Goal: Task Accomplishment & Management: Use online tool/utility

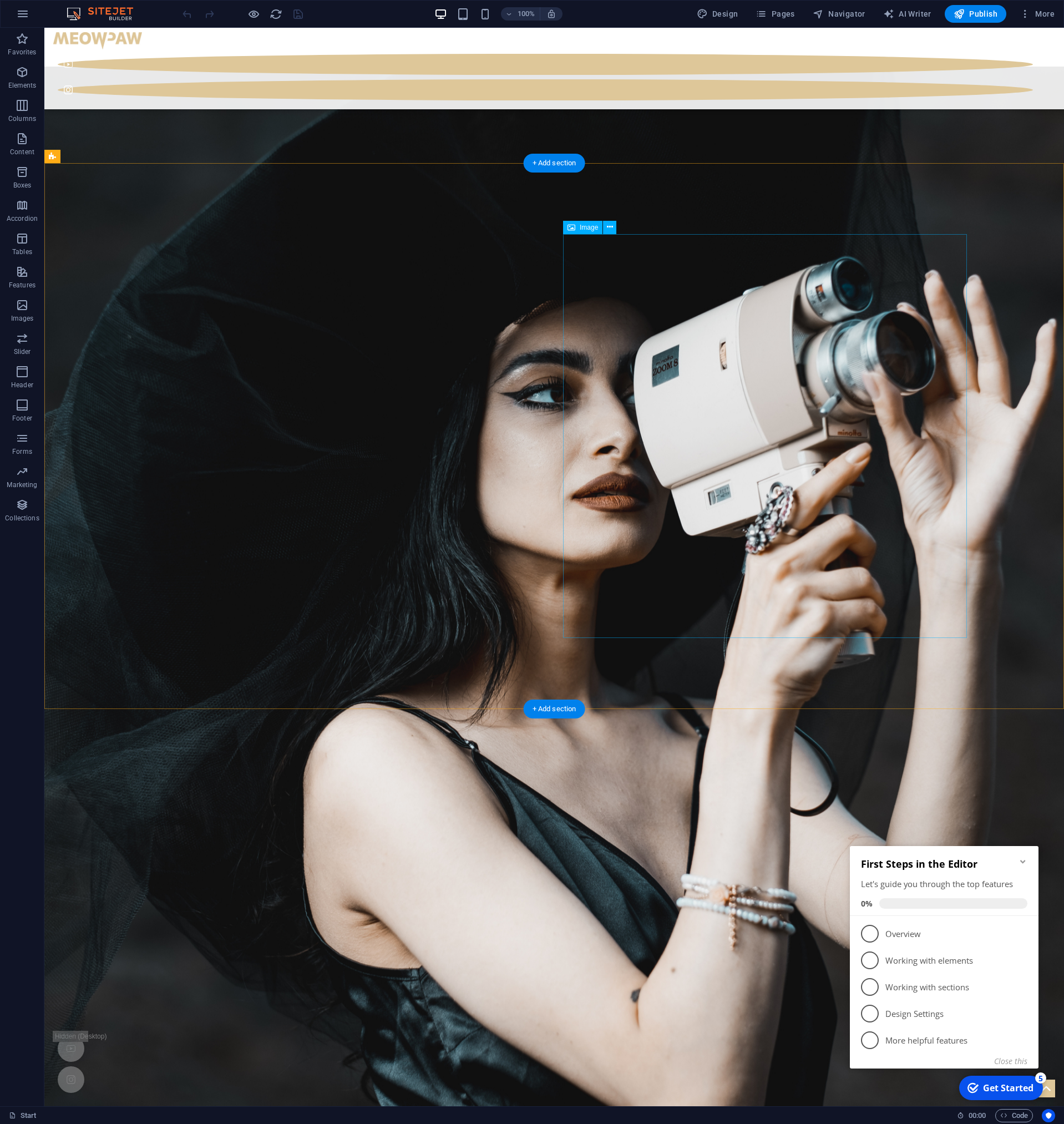
scroll to position [2984, 0]
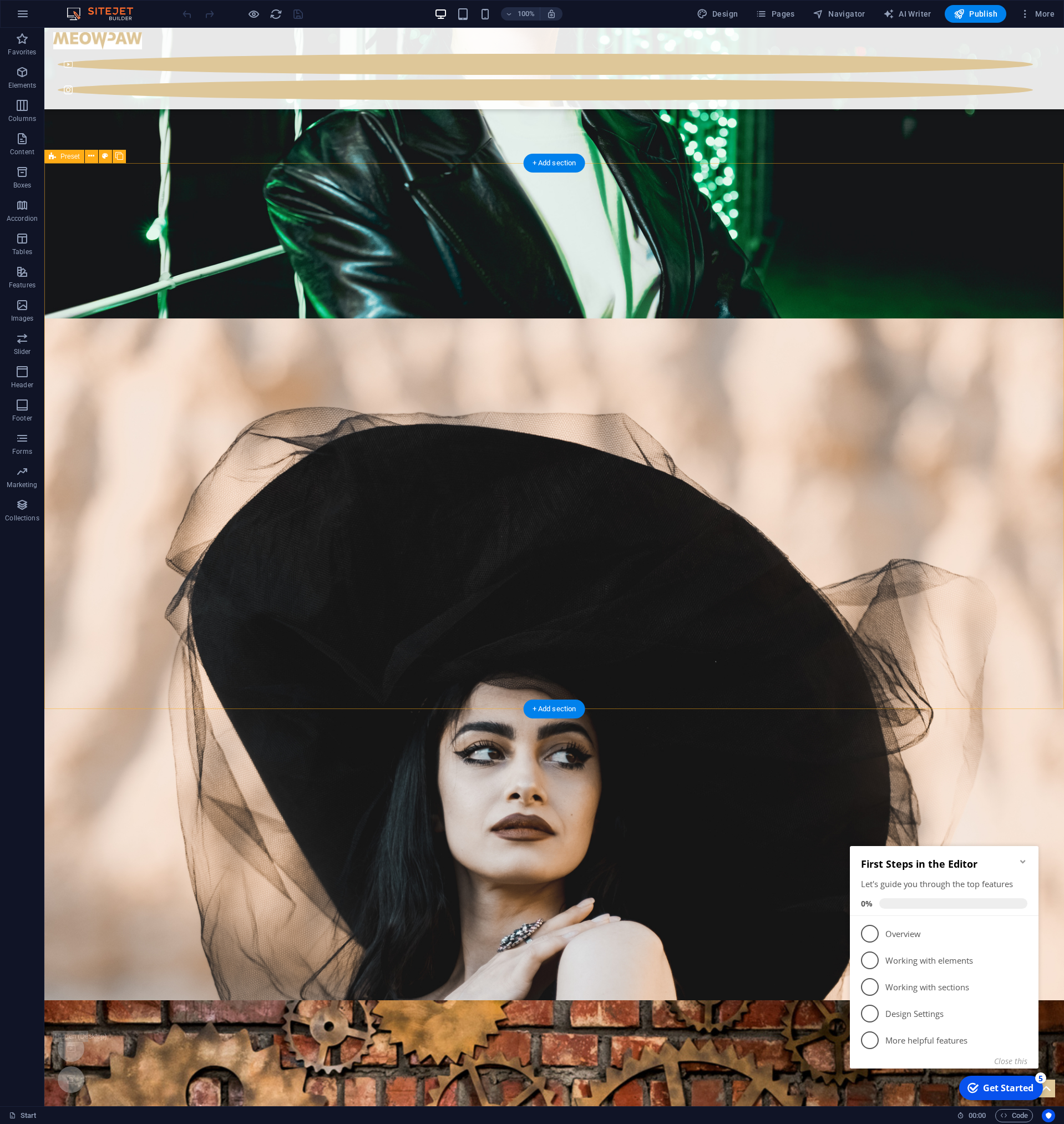
click at [96, 157] on button at bounding box center [91, 156] width 13 height 13
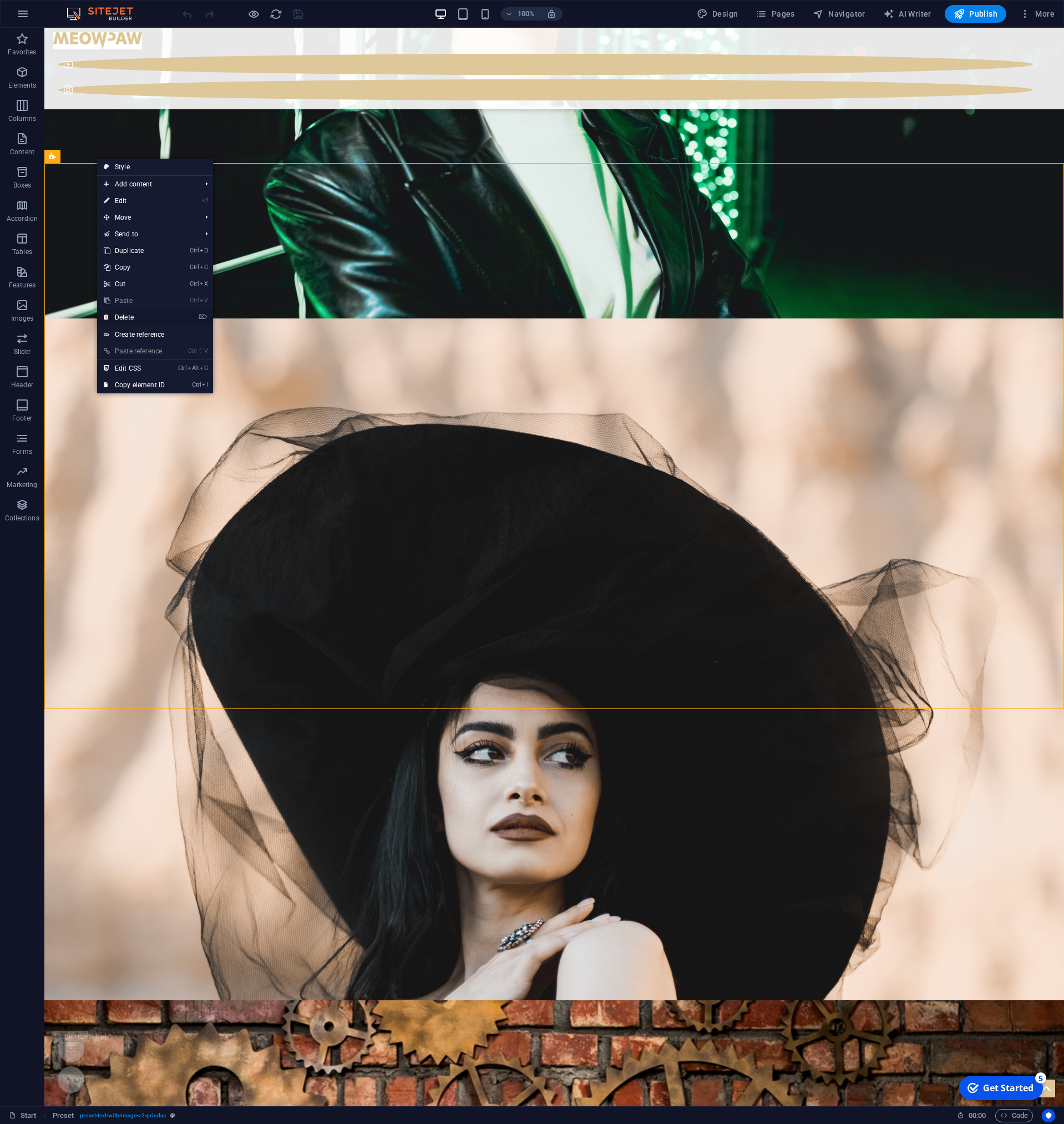
click at [150, 316] on link "⌦ Delete" at bounding box center [134, 317] width 75 height 17
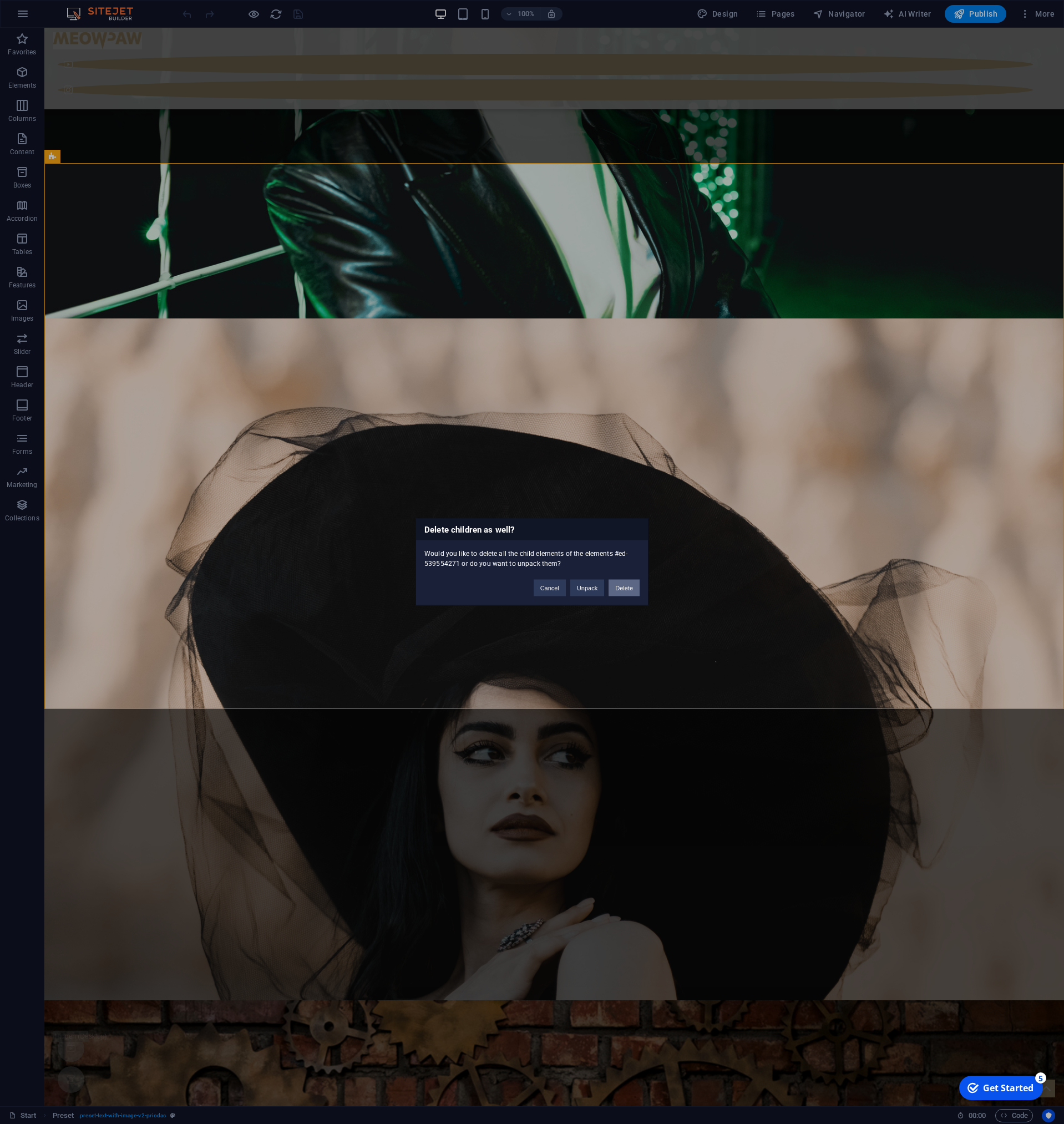
click at [625, 590] on button "Delete" at bounding box center [624, 588] width 31 height 17
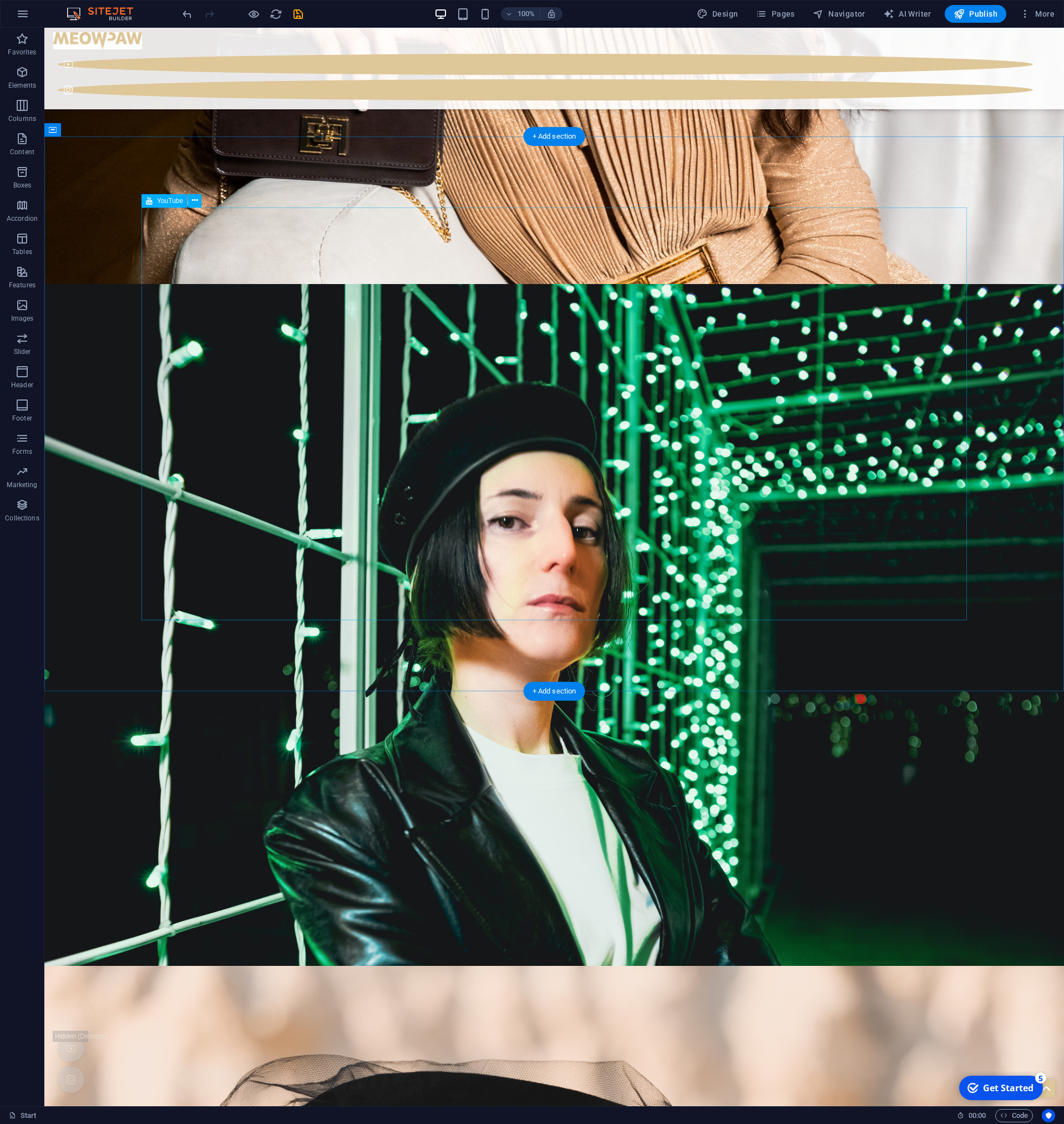
scroll to position [2305, 0]
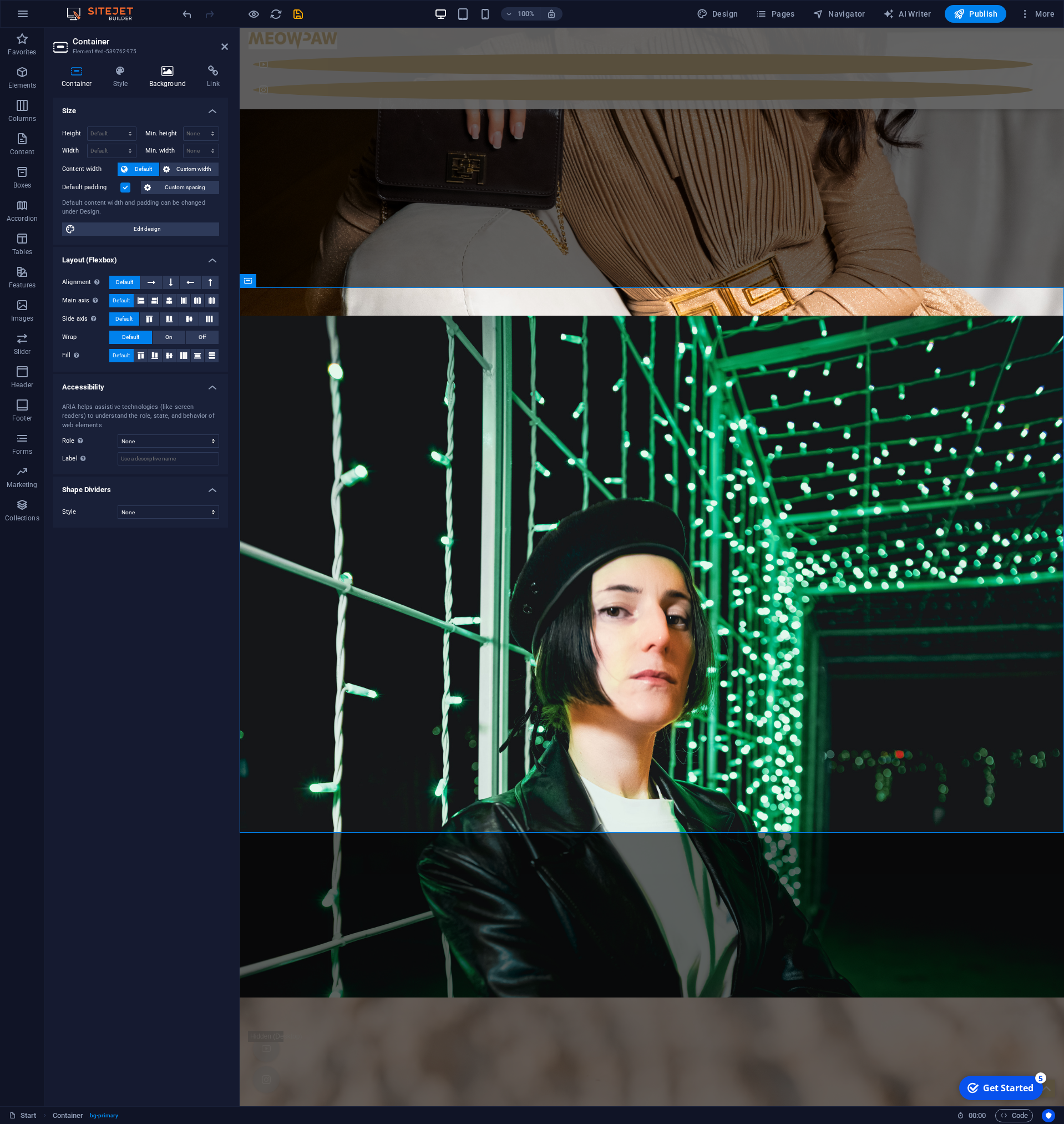
click at [168, 78] on h4 "Background" at bounding box center [170, 77] width 58 height 24
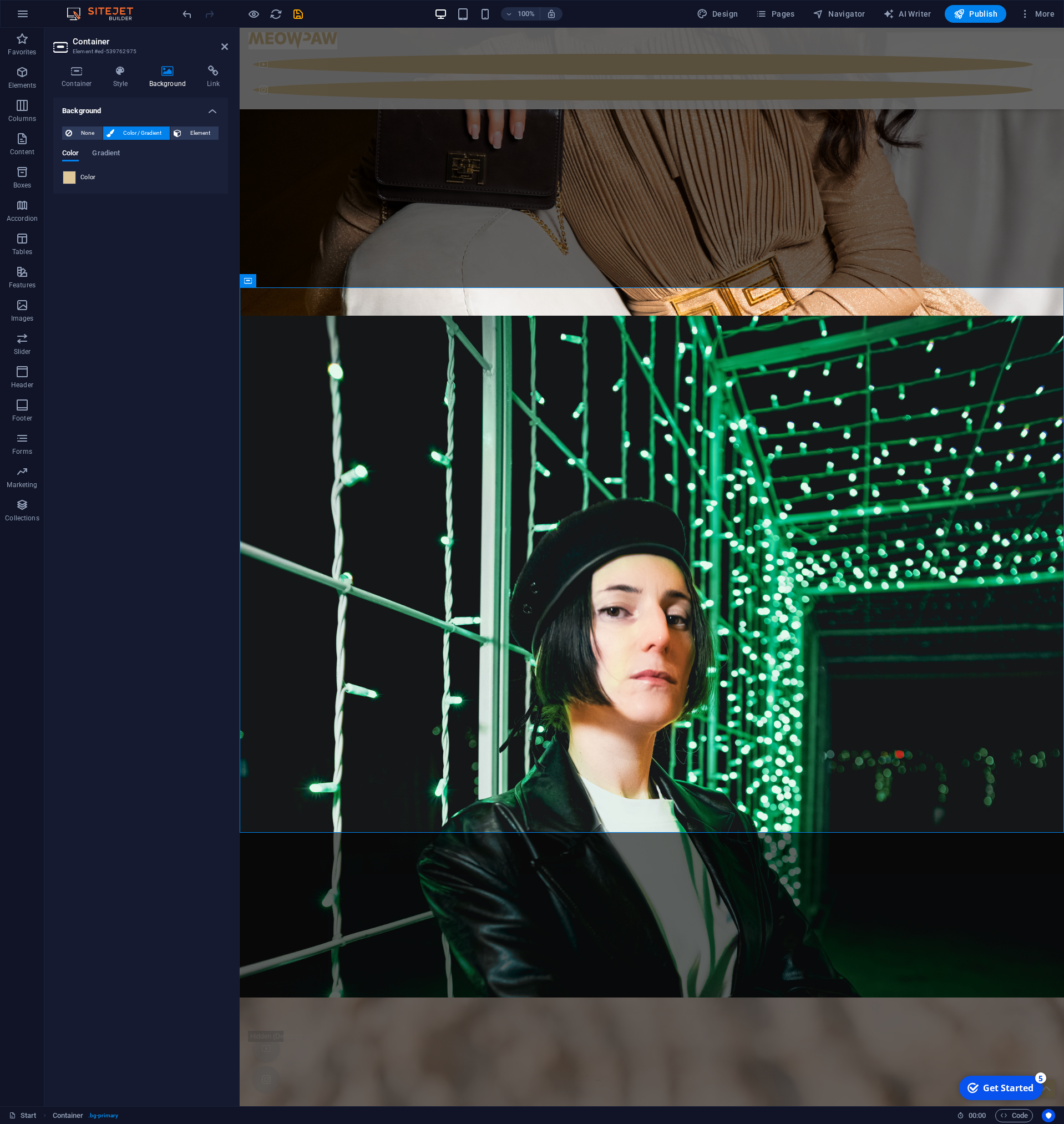
click at [72, 178] on span at bounding box center [69, 178] width 13 height 13
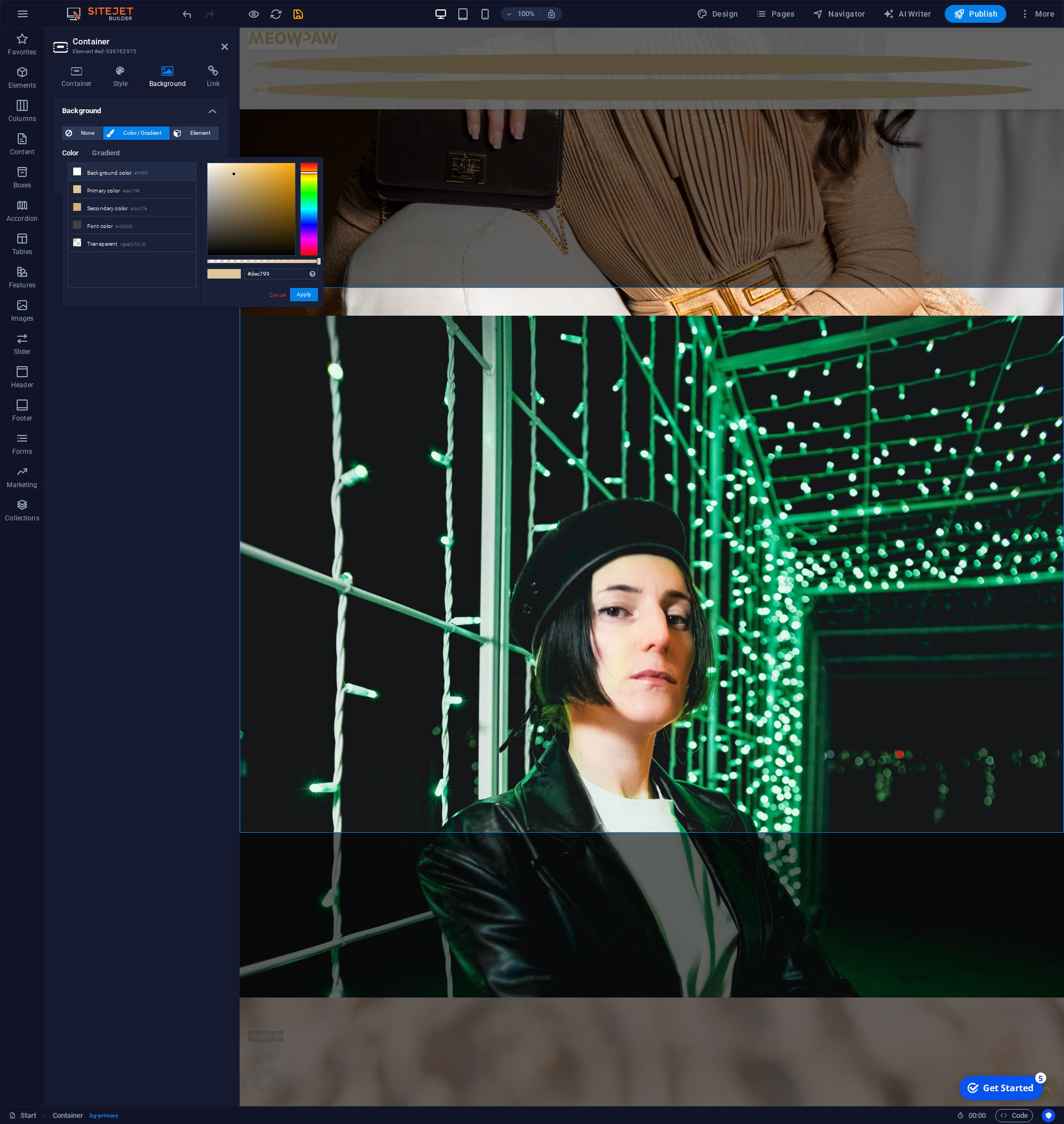
click at [76, 171] on icon at bounding box center [77, 171] width 8 height 8
type input "#ffffff"
click at [304, 295] on button "Apply" at bounding box center [303, 294] width 28 height 13
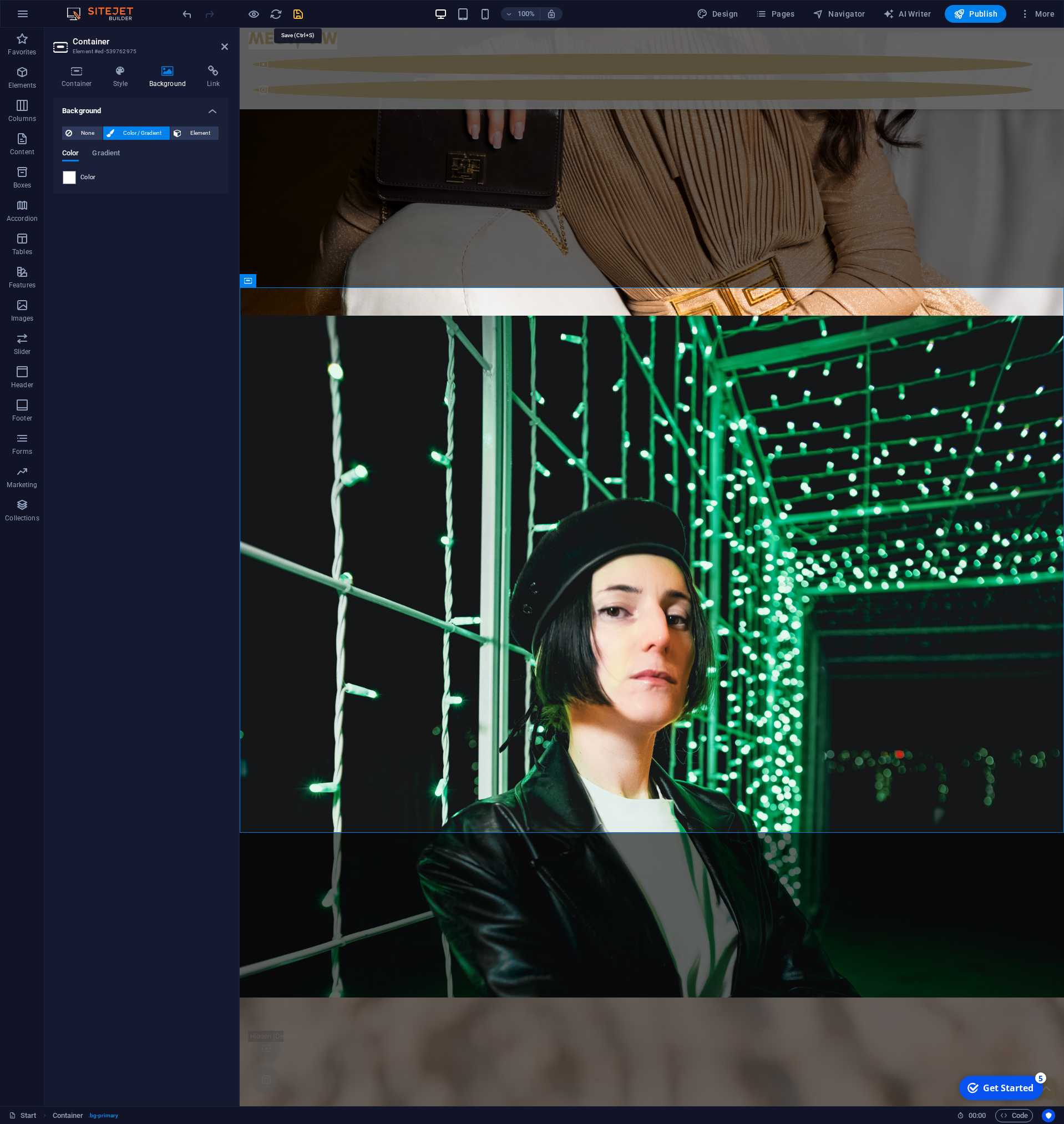
click at [297, 13] on icon "save" at bounding box center [298, 14] width 13 height 13
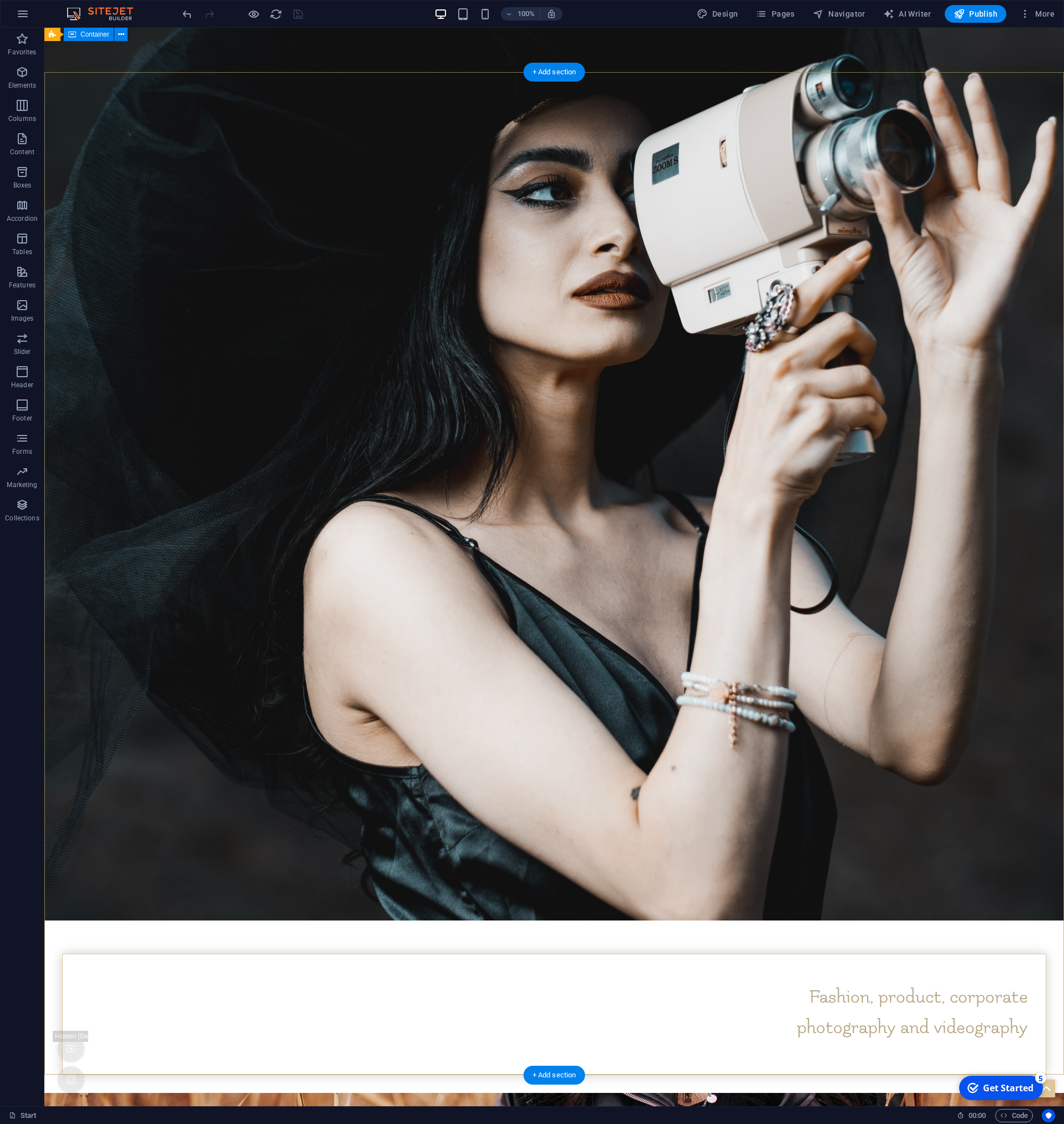
scroll to position [0, 0]
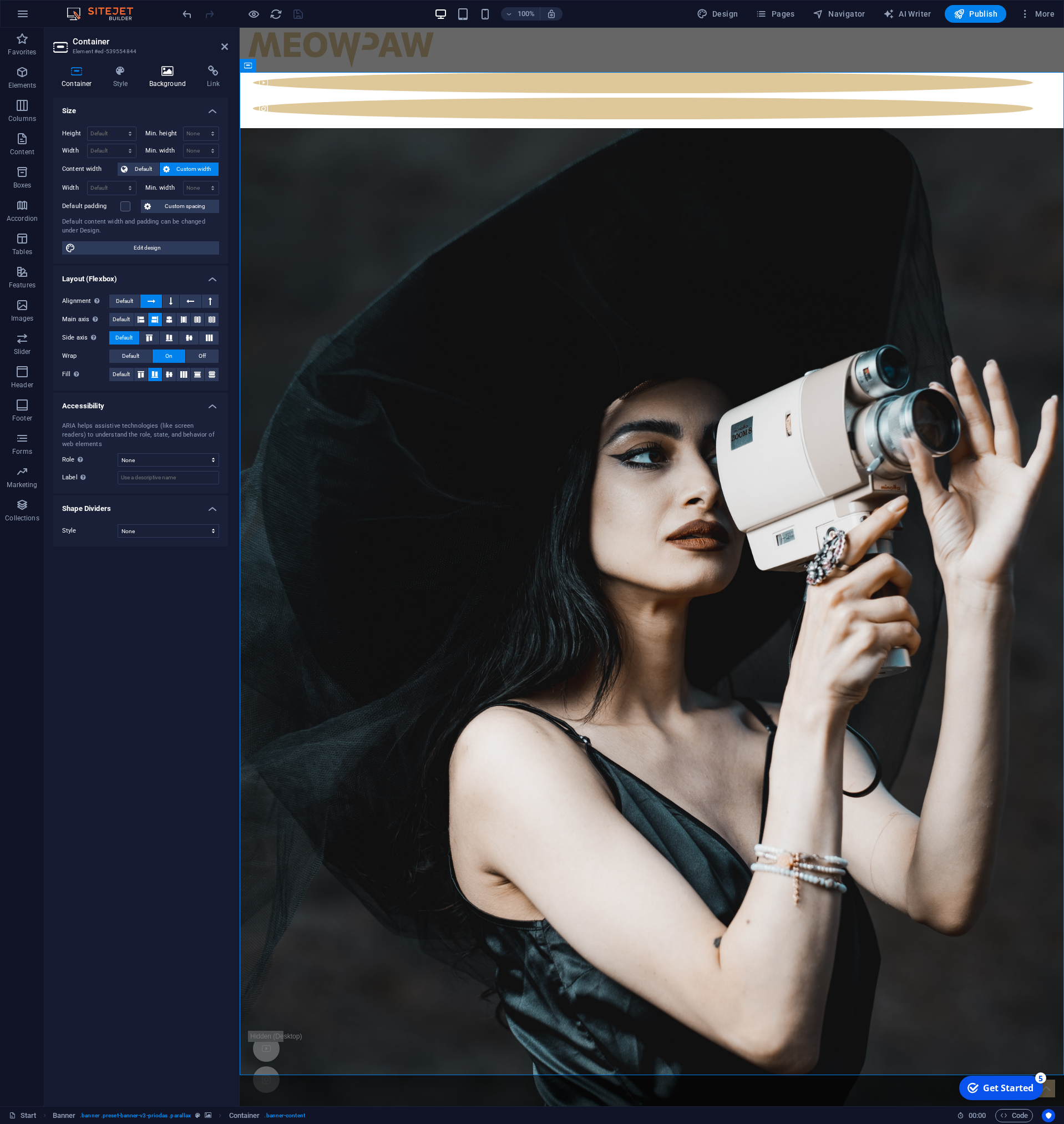
click at [167, 82] on h4 "Background" at bounding box center [170, 77] width 58 height 24
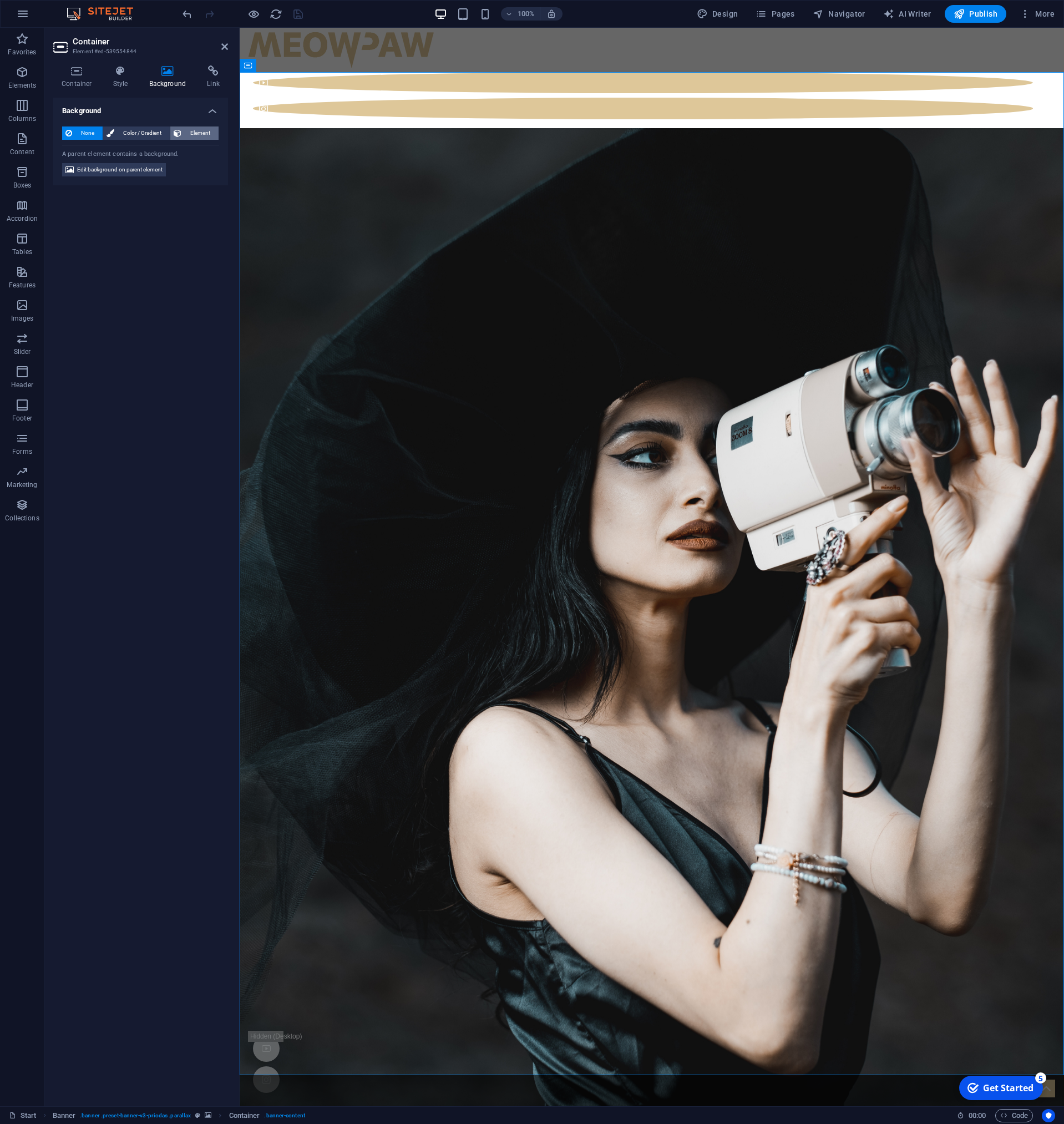
click at [188, 132] on span "Element" at bounding box center [200, 133] width 31 height 13
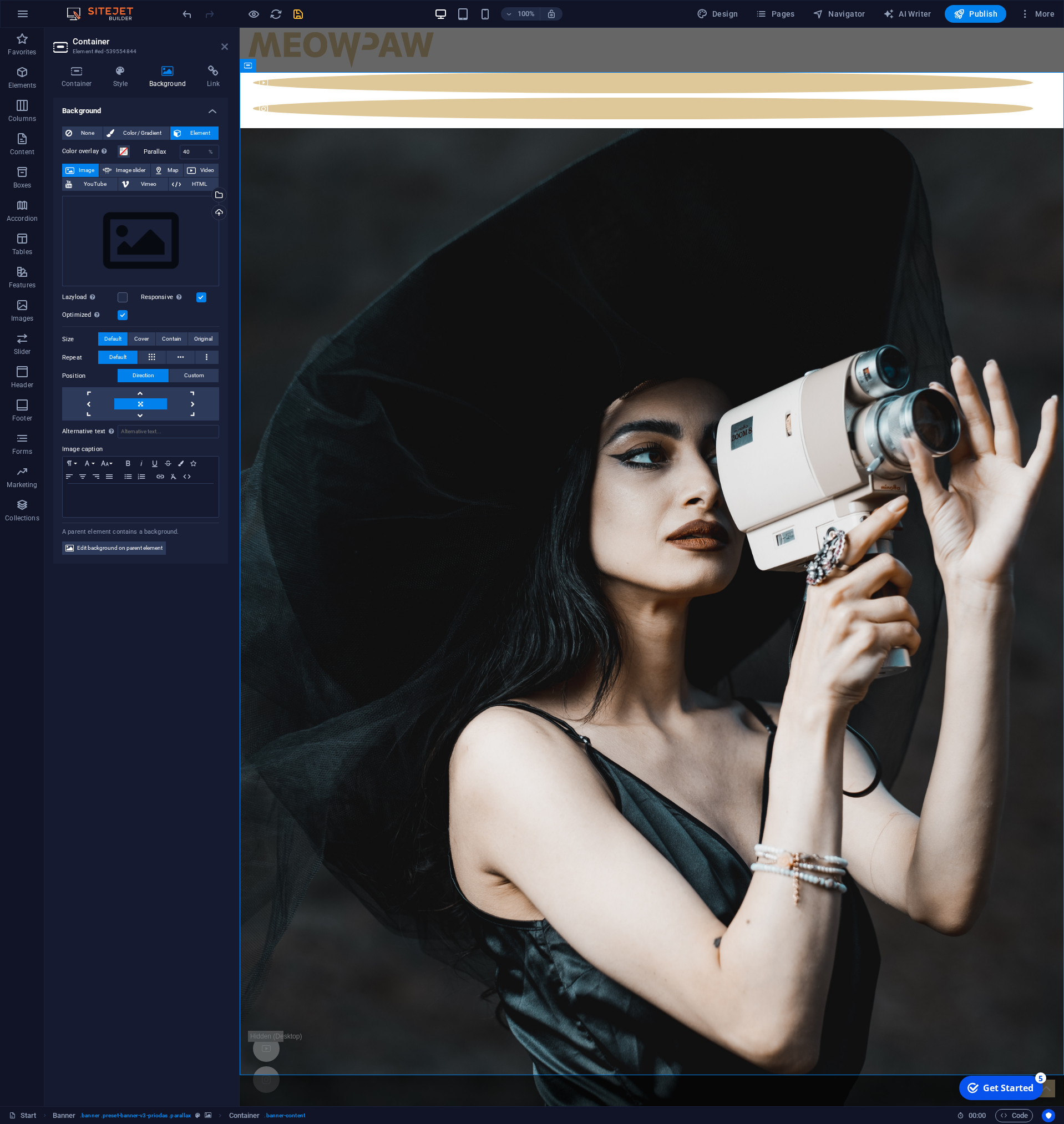
drag, startPoint x: 222, startPoint y: 48, endPoint x: 178, endPoint y: 22, distance: 51.1
click at [222, 48] on icon at bounding box center [225, 46] width 6 height 9
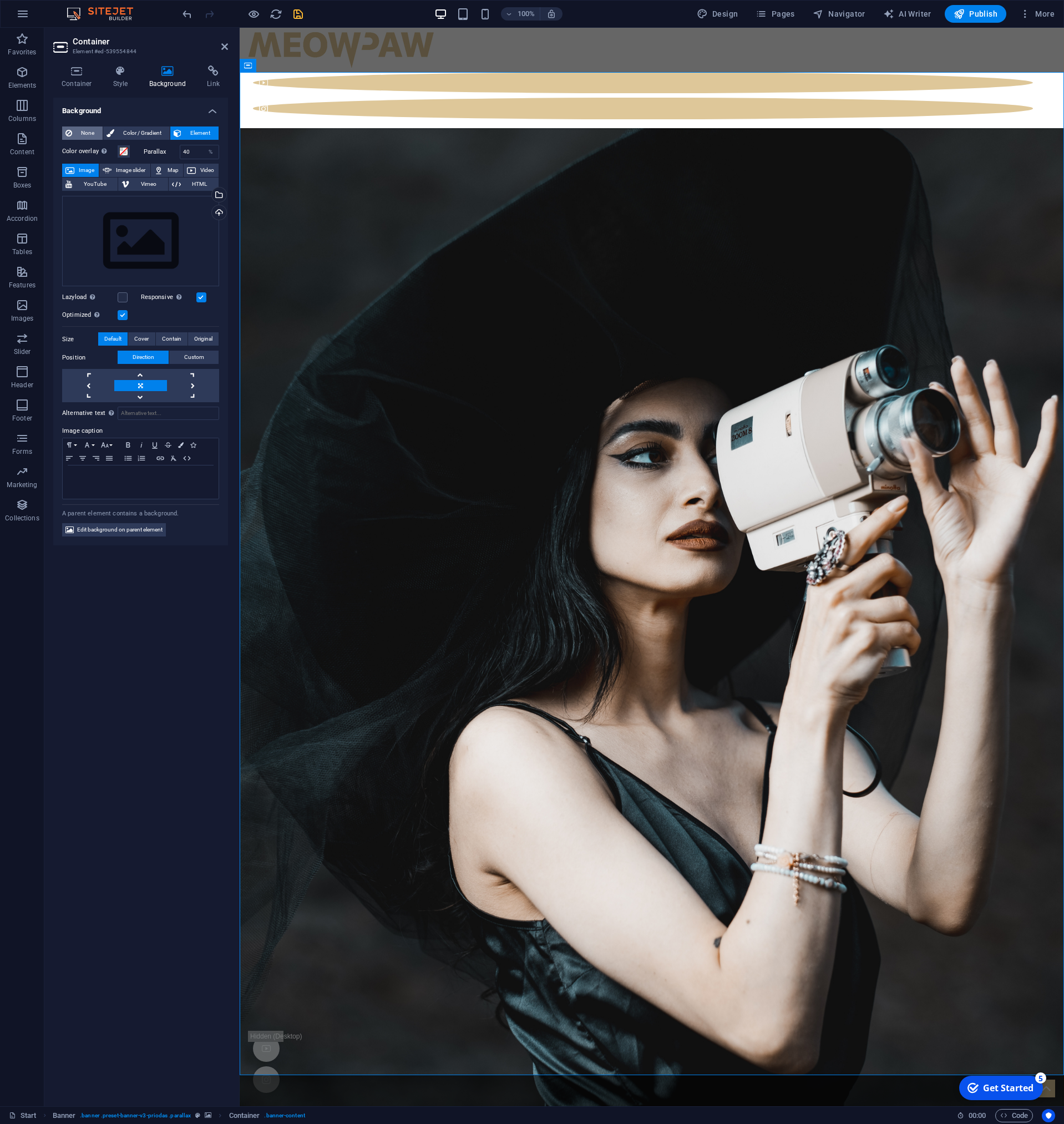
click at [84, 134] on span "None" at bounding box center [87, 133] width 24 height 13
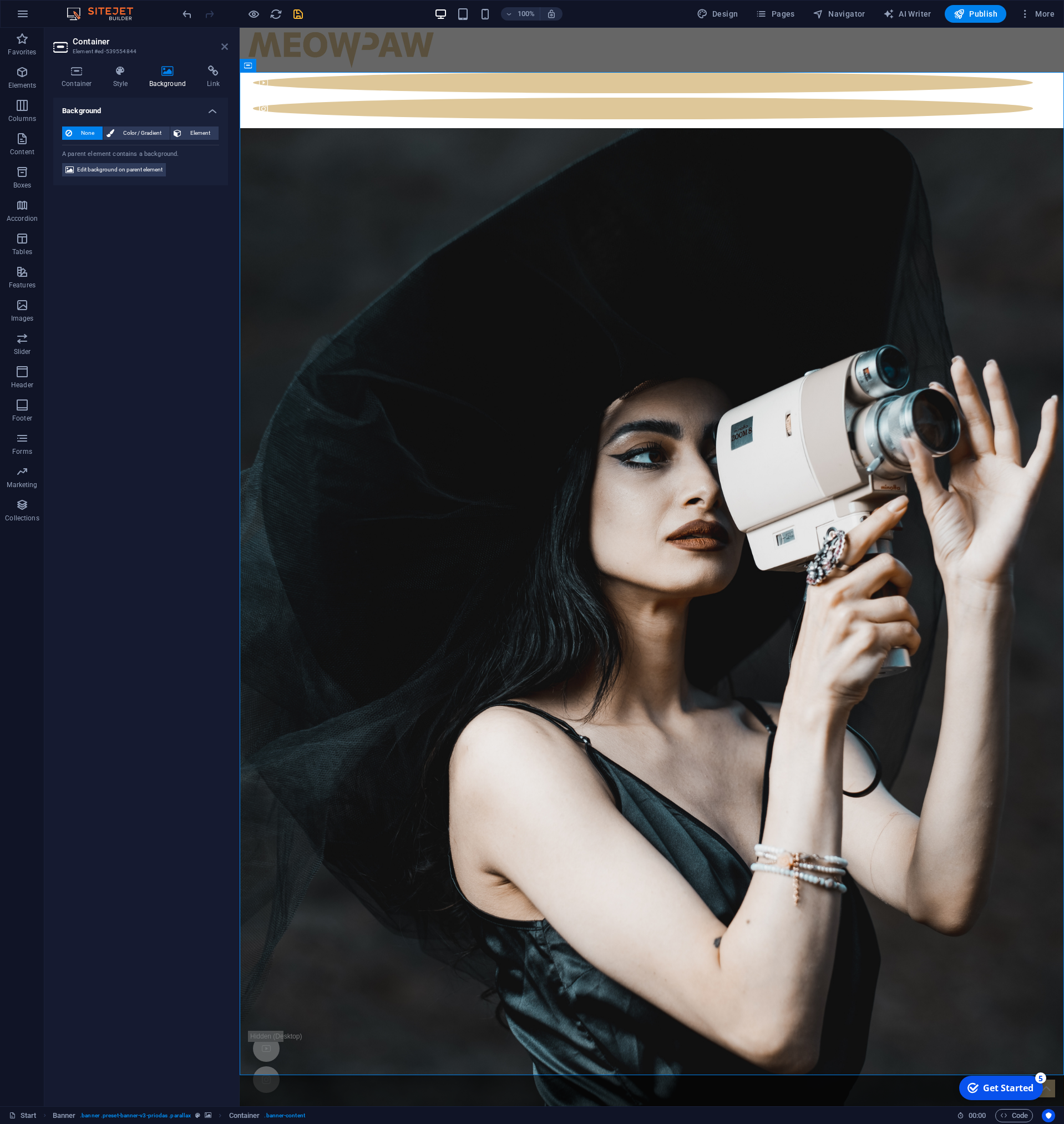
click at [226, 45] on icon at bounding box center [225, 46] width 6 height 9
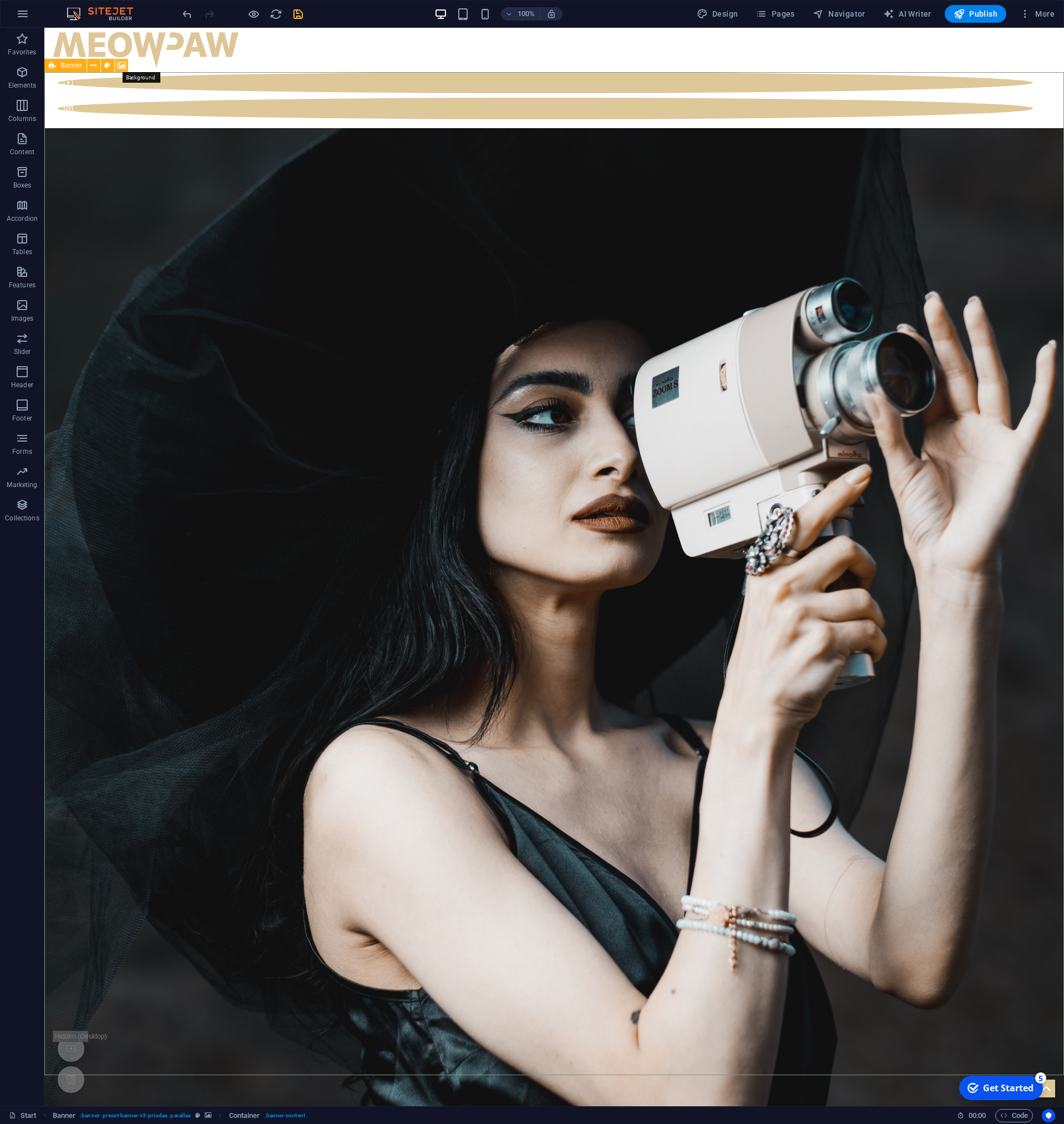
click at [123, 65] on icon at bounding box center [122, 65] width 9 height 12
select select "%"
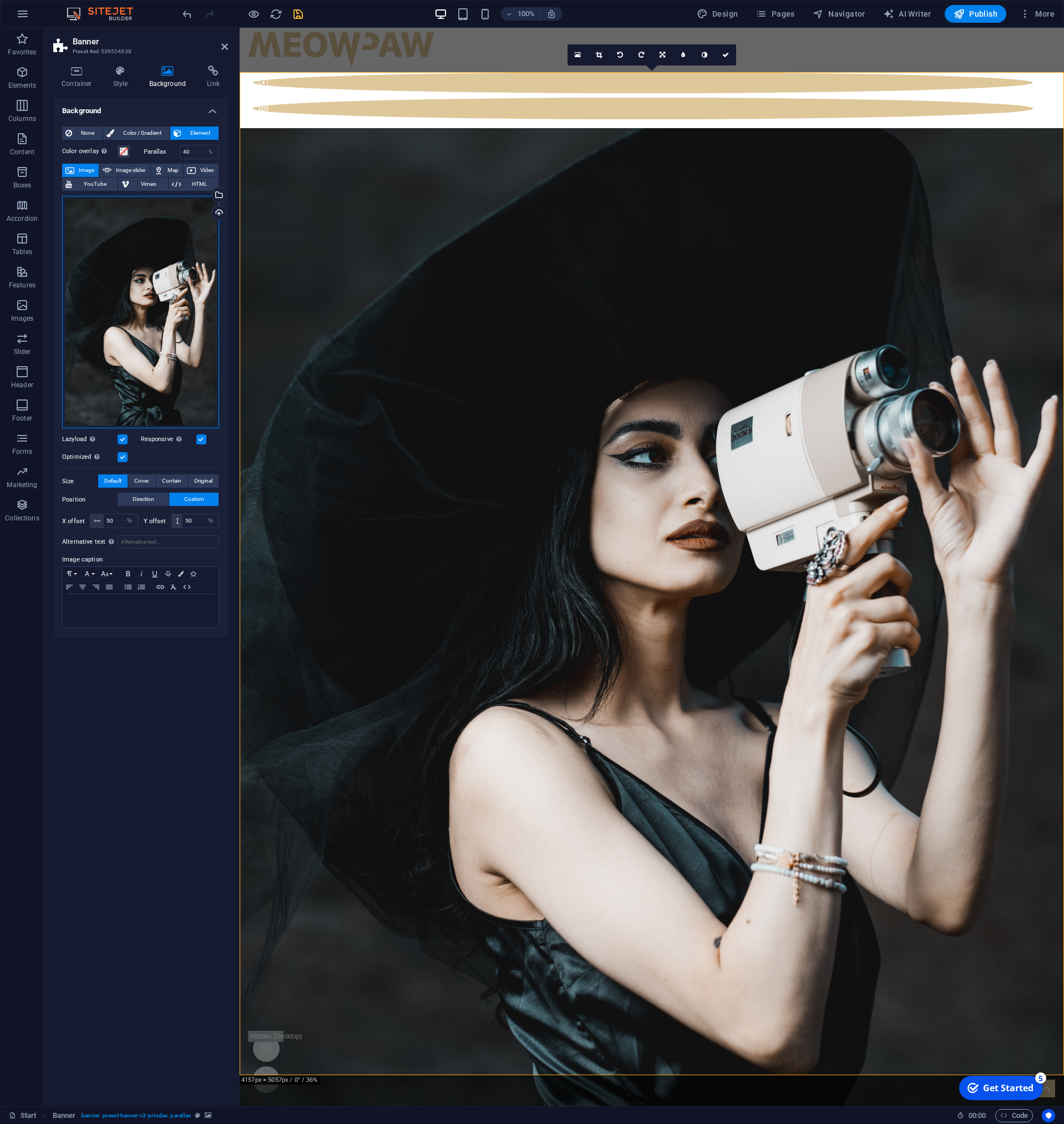
click at [129, 305] on div "Drag files here, click to choose files or select files from Files or our free s…" at bounding box center [141, 312] width 157 height 233
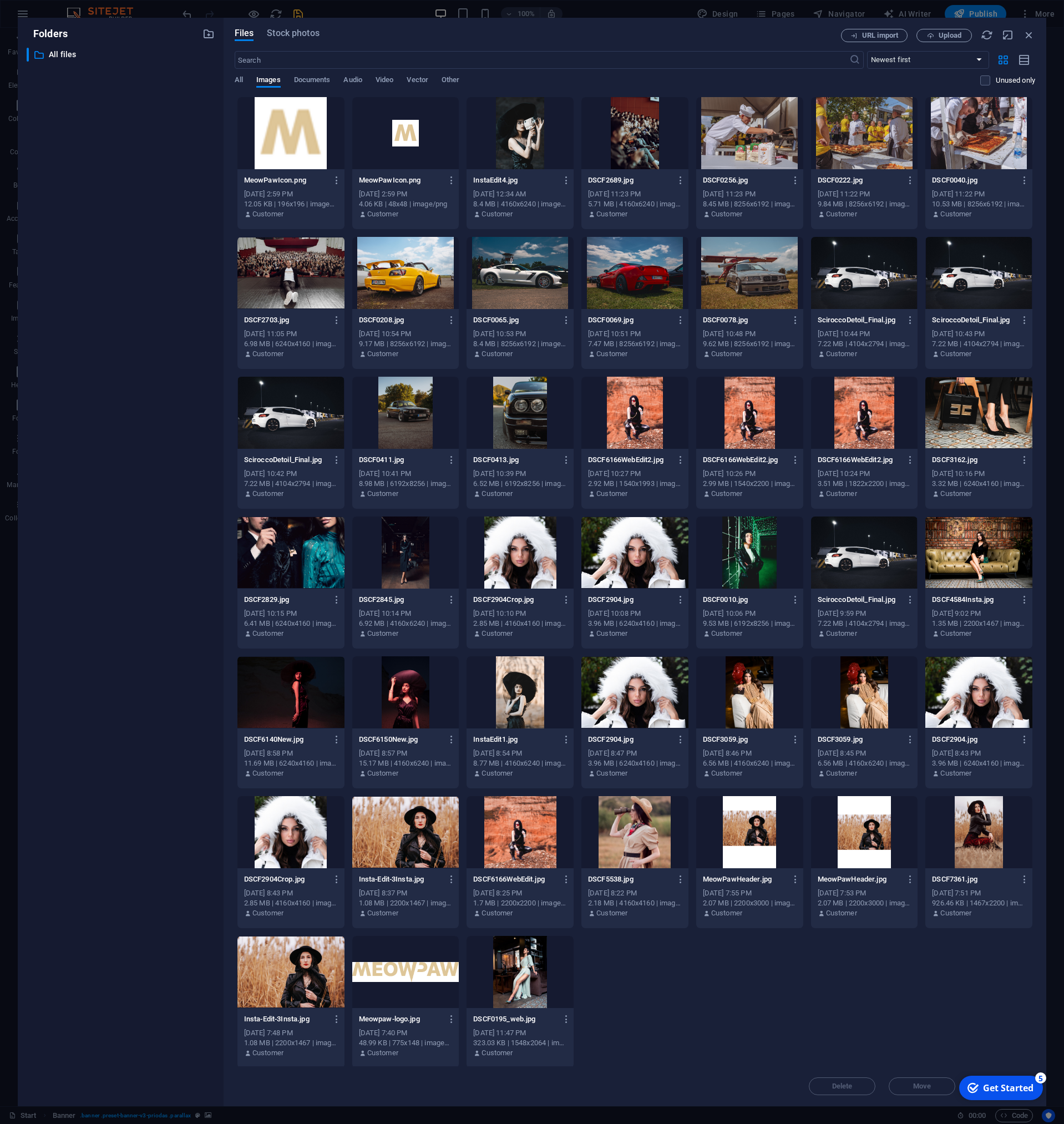
click at [751, 543] on div at bounding box center [750, 553] width 107 height 72
click at [732, 556] on div "1" at bounding box center [750, 553] width 107 height 72
click at [732, 556] on div at bounding box center [750, 553] width 107 height 72
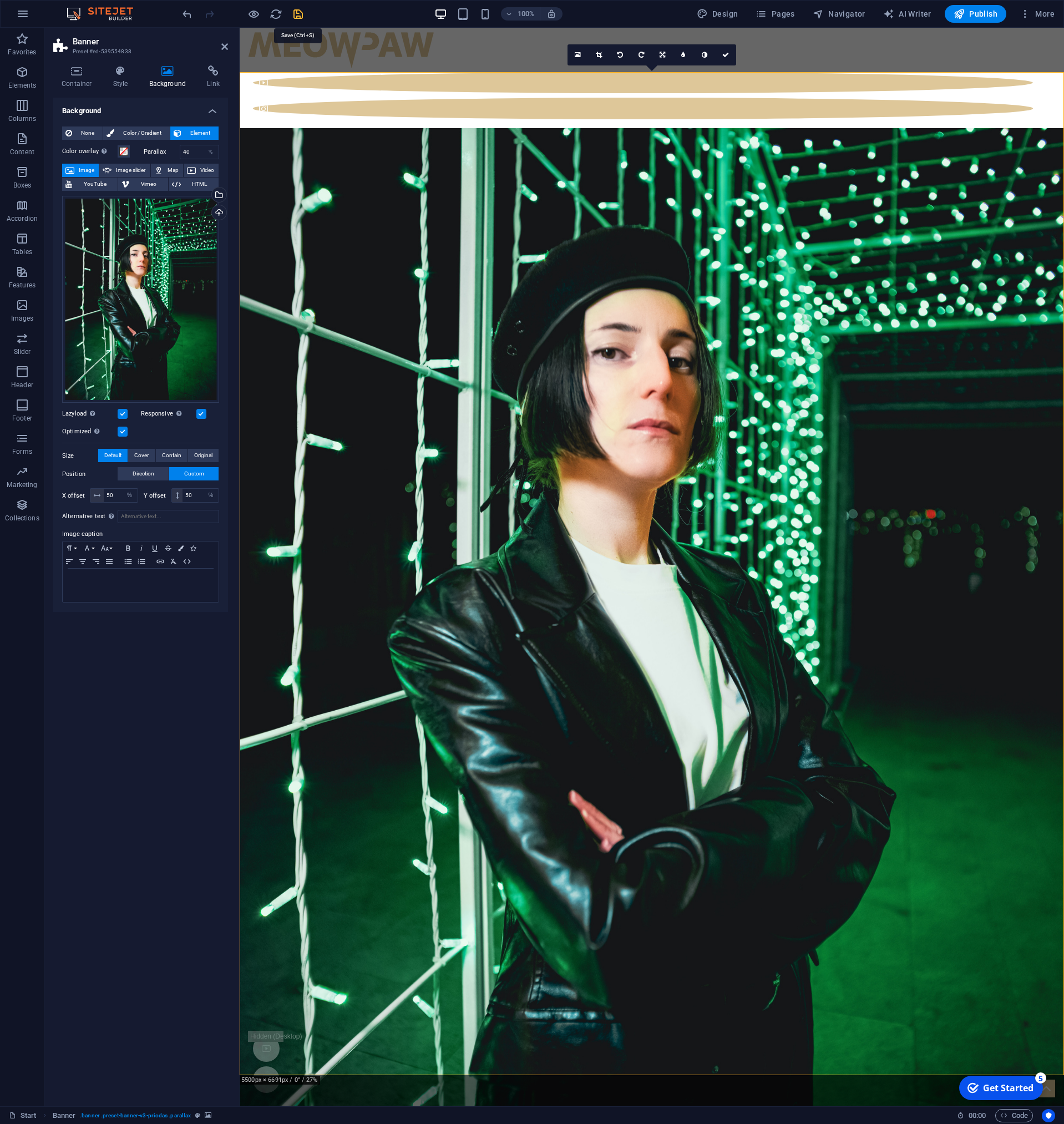
click at [301, 14] on icon "save" at bounding box center [298, 14] width 13 height 13
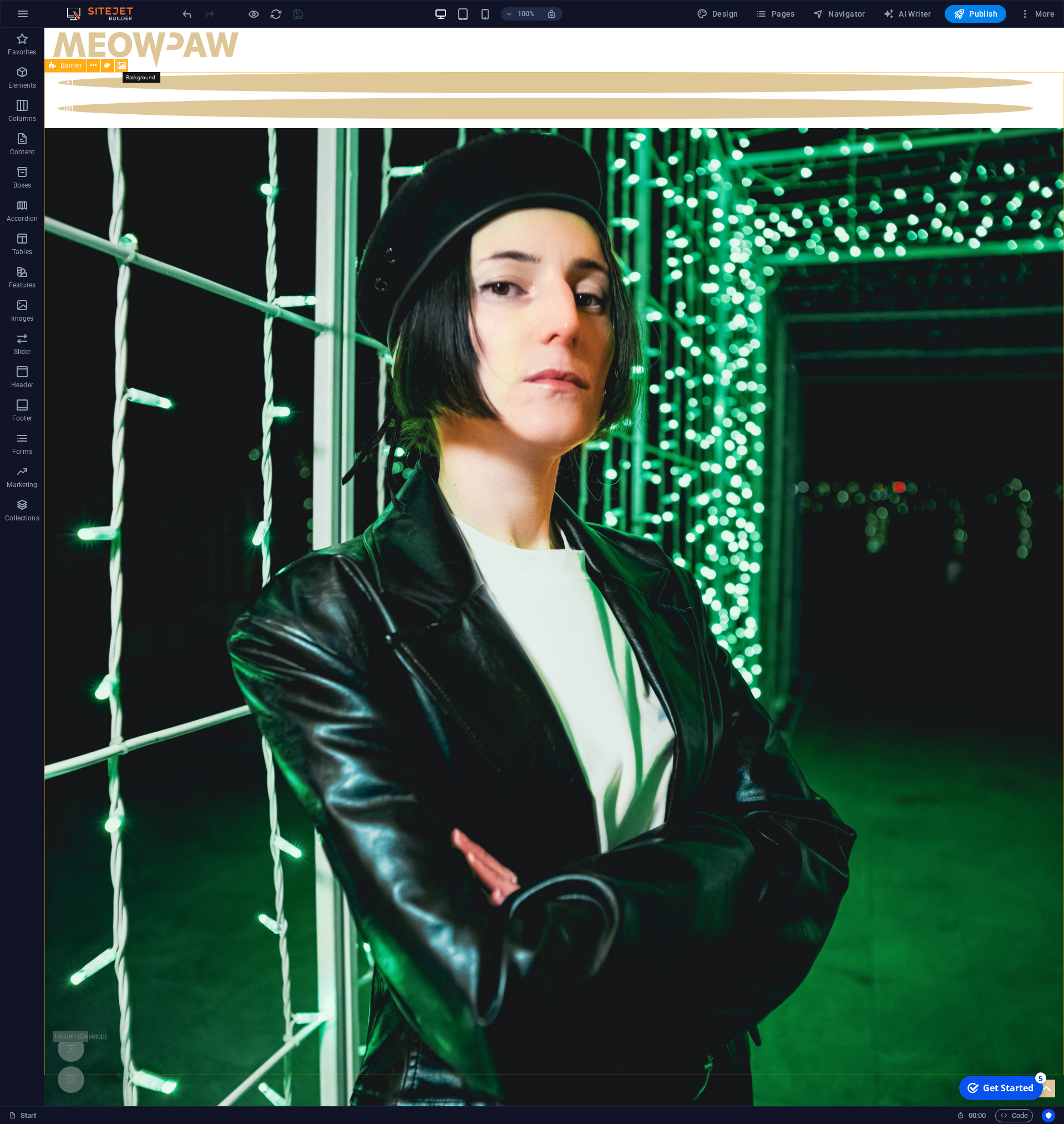
click at [123, 63] on icon at bounding box center [122, 65] width 9 height 12
select select "%"
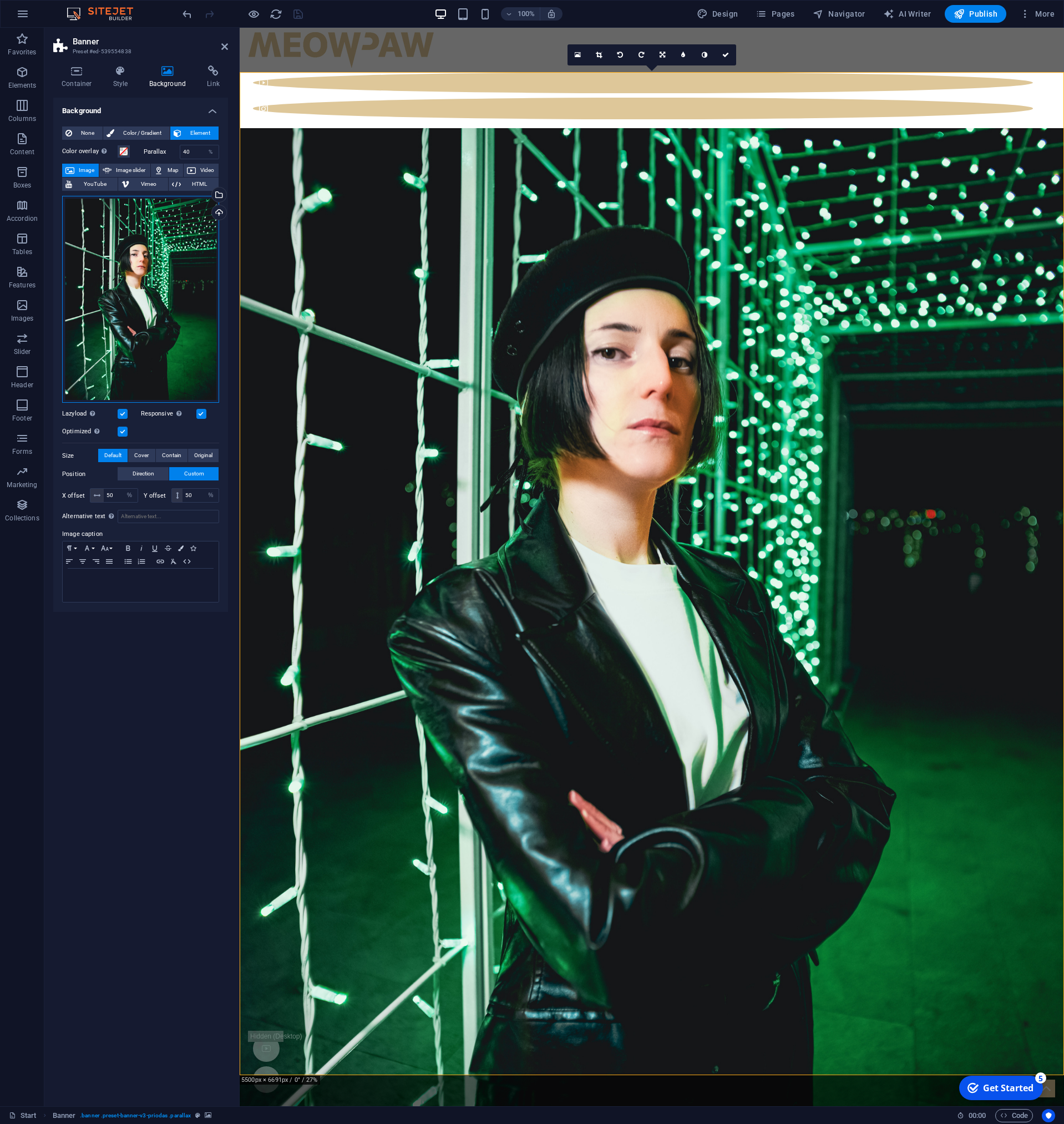
click at [163, 288] on div "Drag files here, click to choose files or select files from Files or our free s…" at bounding box center [141, 299] width 157 height 208
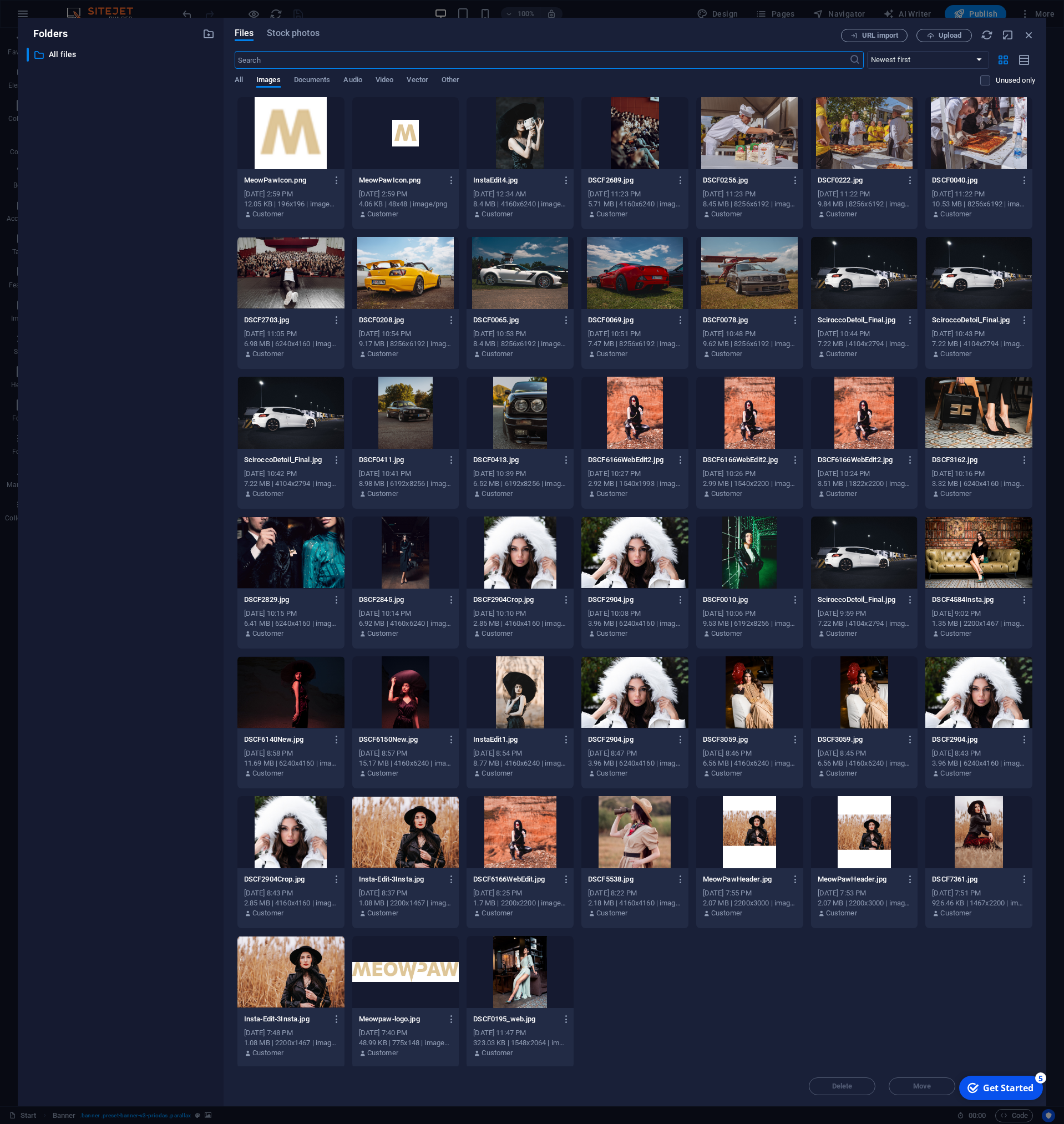
scroll to position [2, 0]
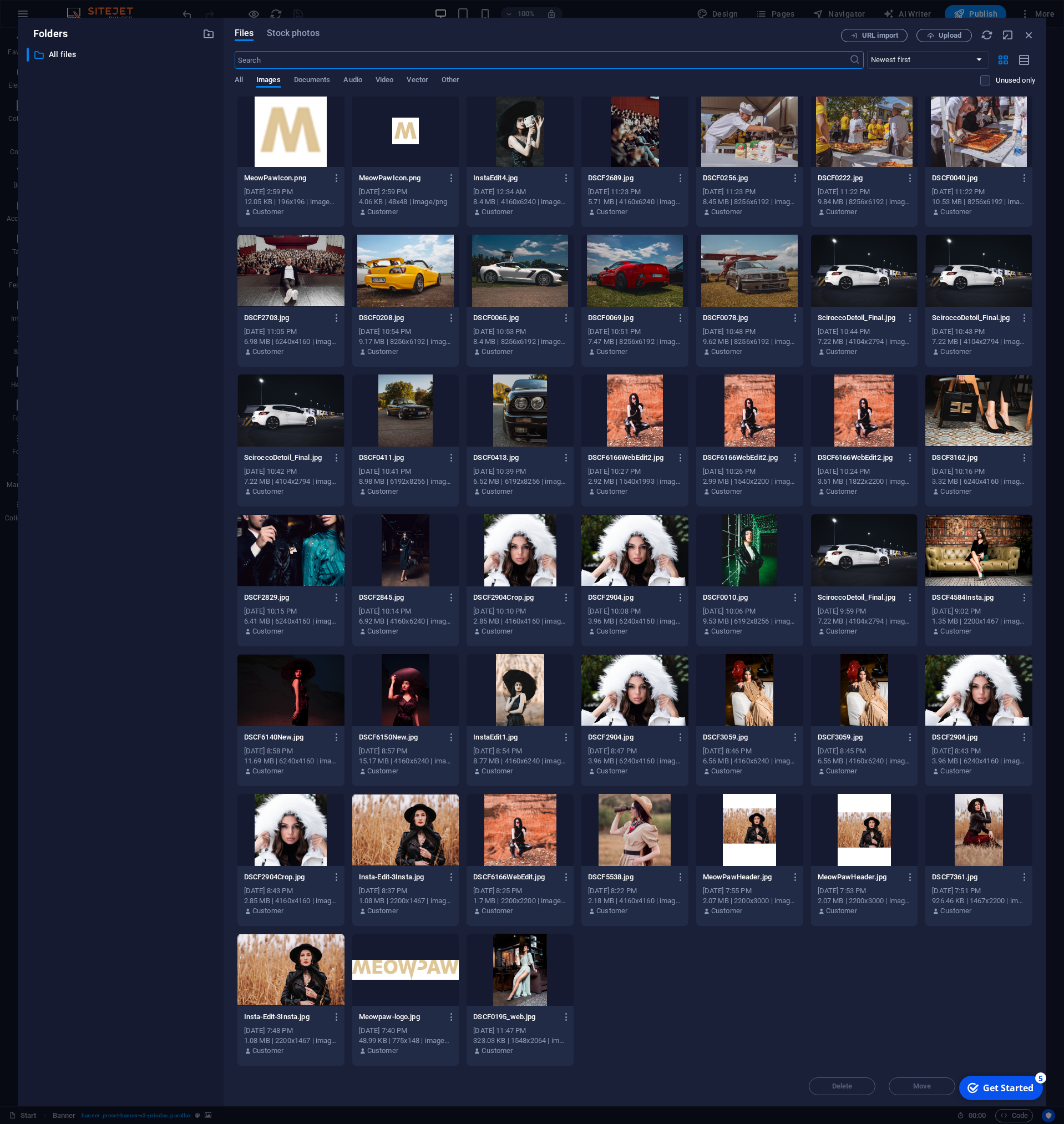
click at [977, 835] on div at bounding box center [978, 830] width 107 height 72
click at [977, 835] on div "1" at bounding box center [978, 830] width 107 height 72
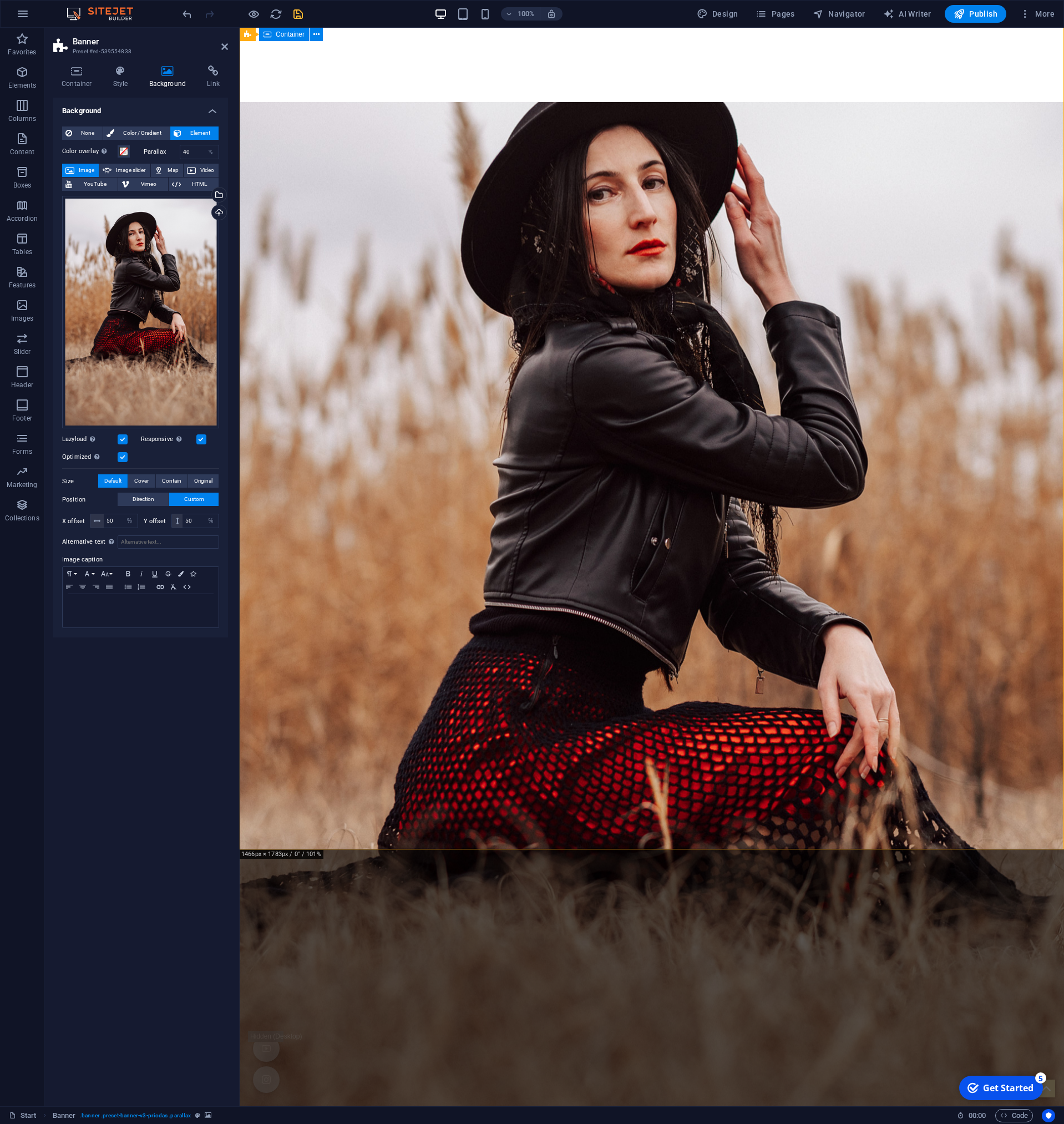
scroll to position [0, 0]
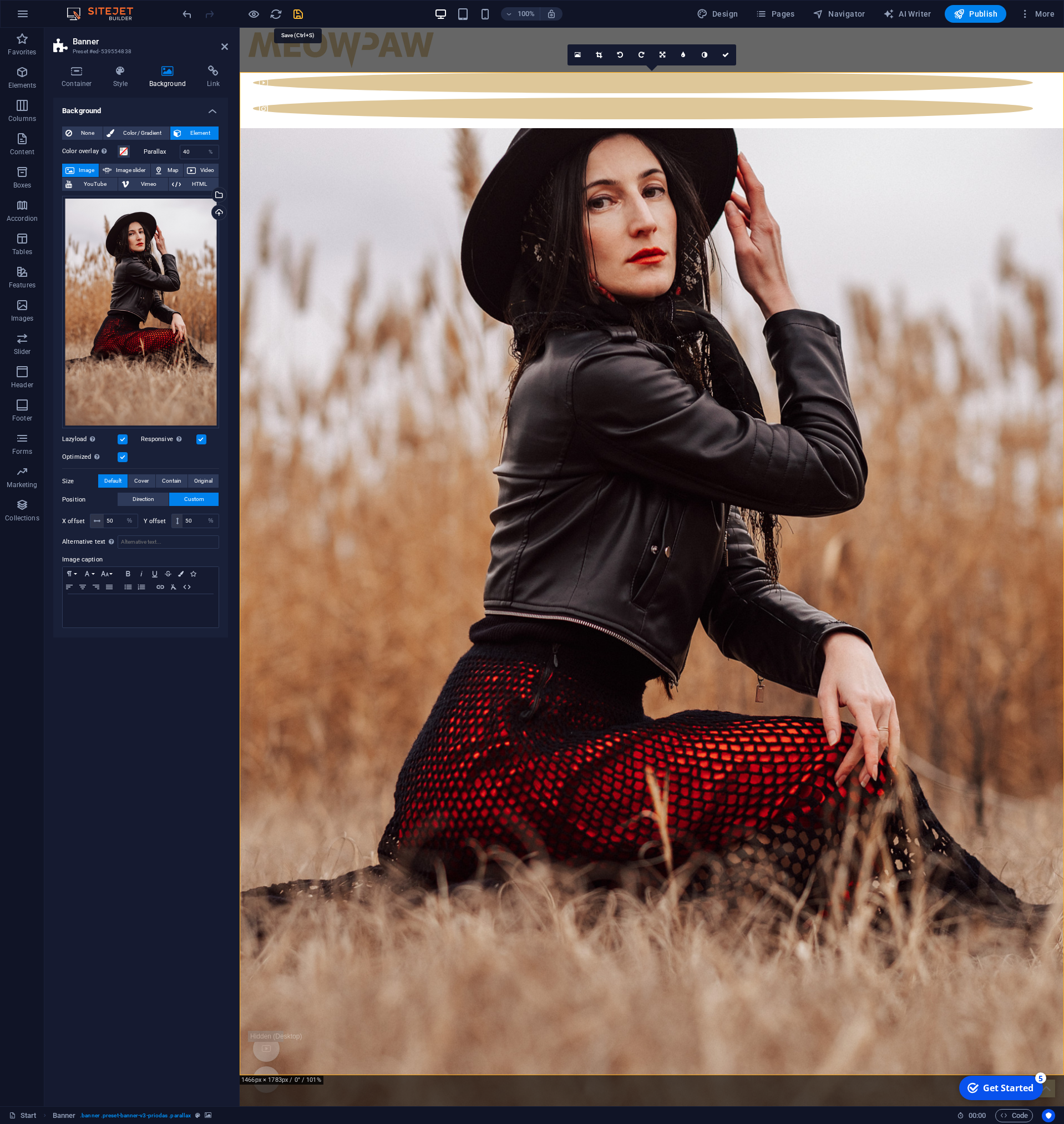
click at [294, 17] on icon "save" at bounding box center [298, 14] width 13 height 13
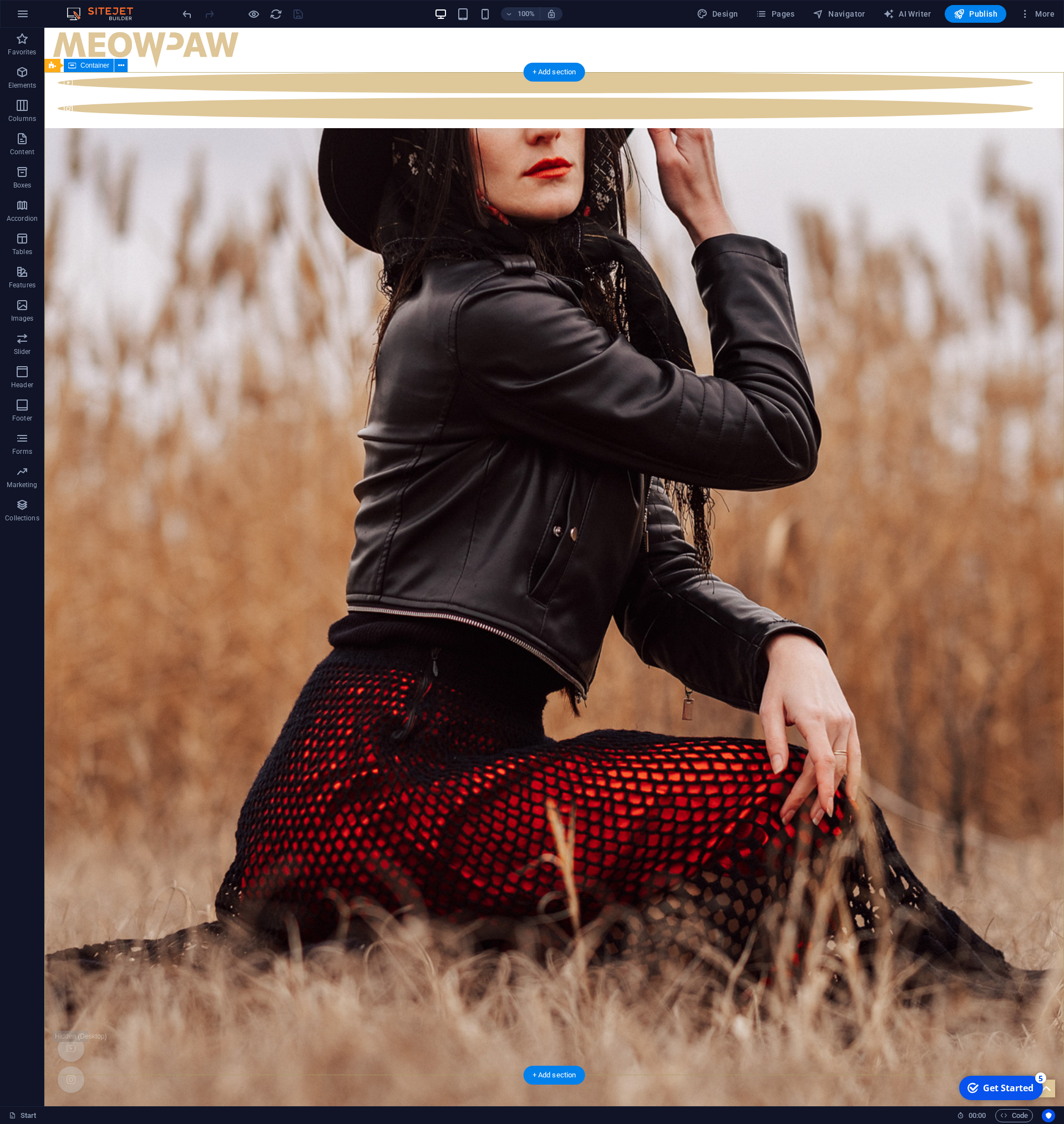
click at [123, 61] on icon at bounding box center [122, 65] width 9 height 12
select select "%"
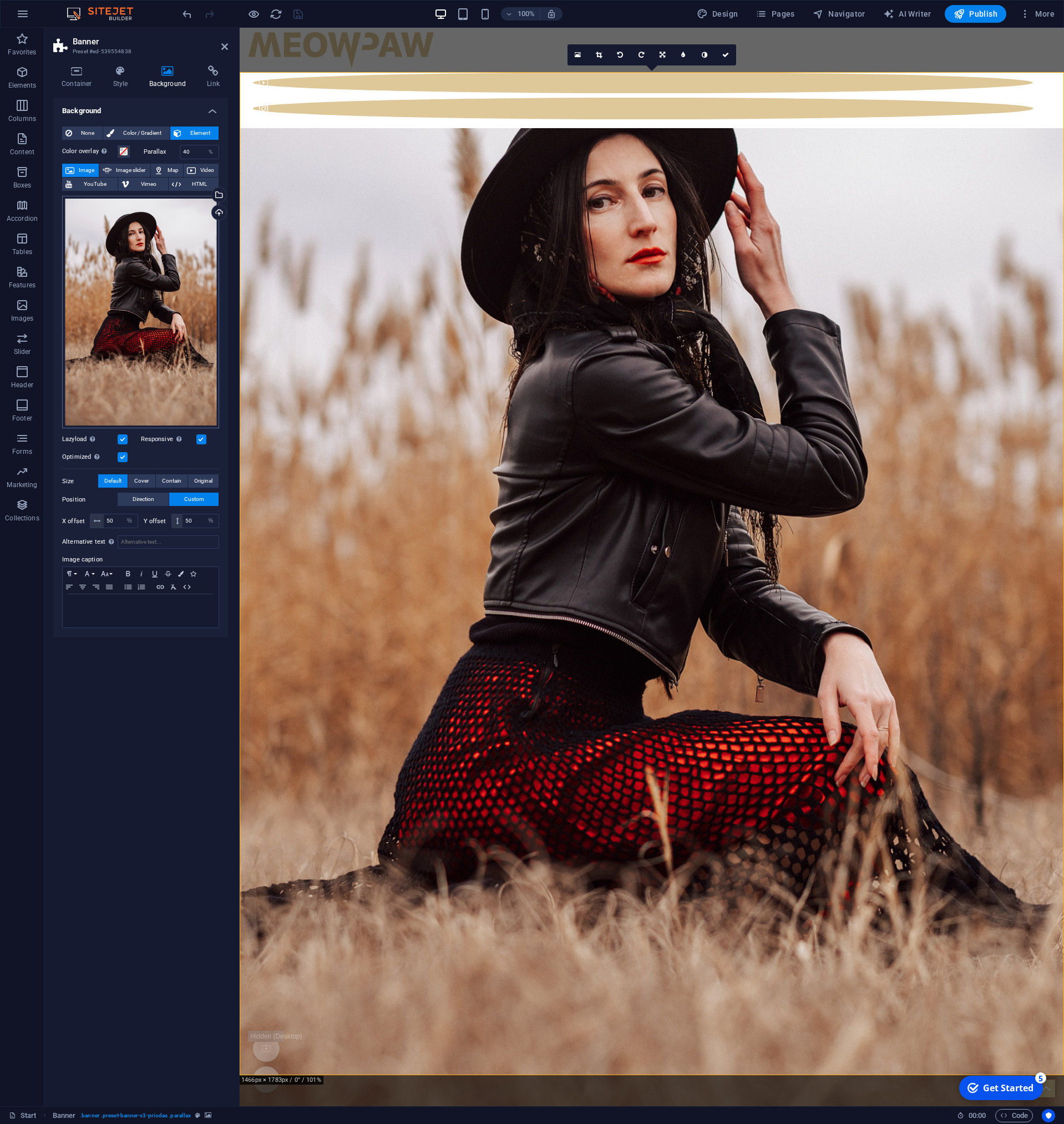
click at [150, 292] on div "Drag files here, click to choose files or select files from Files or our free s…" at bounding box center [141, 312] width 157 height 233
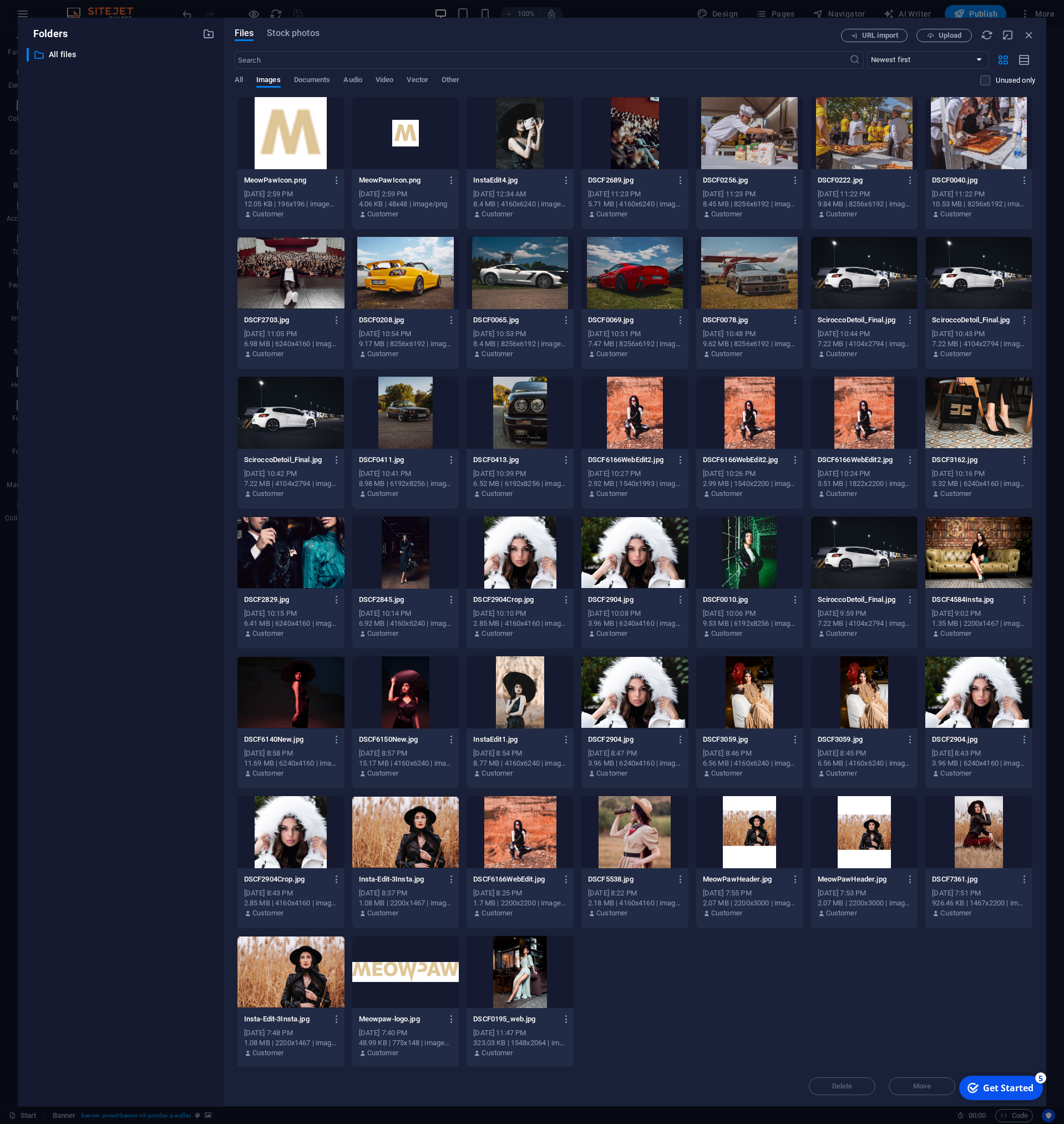
click at [640, 409] on div at bounding box center [635, 413] width 107 height 72
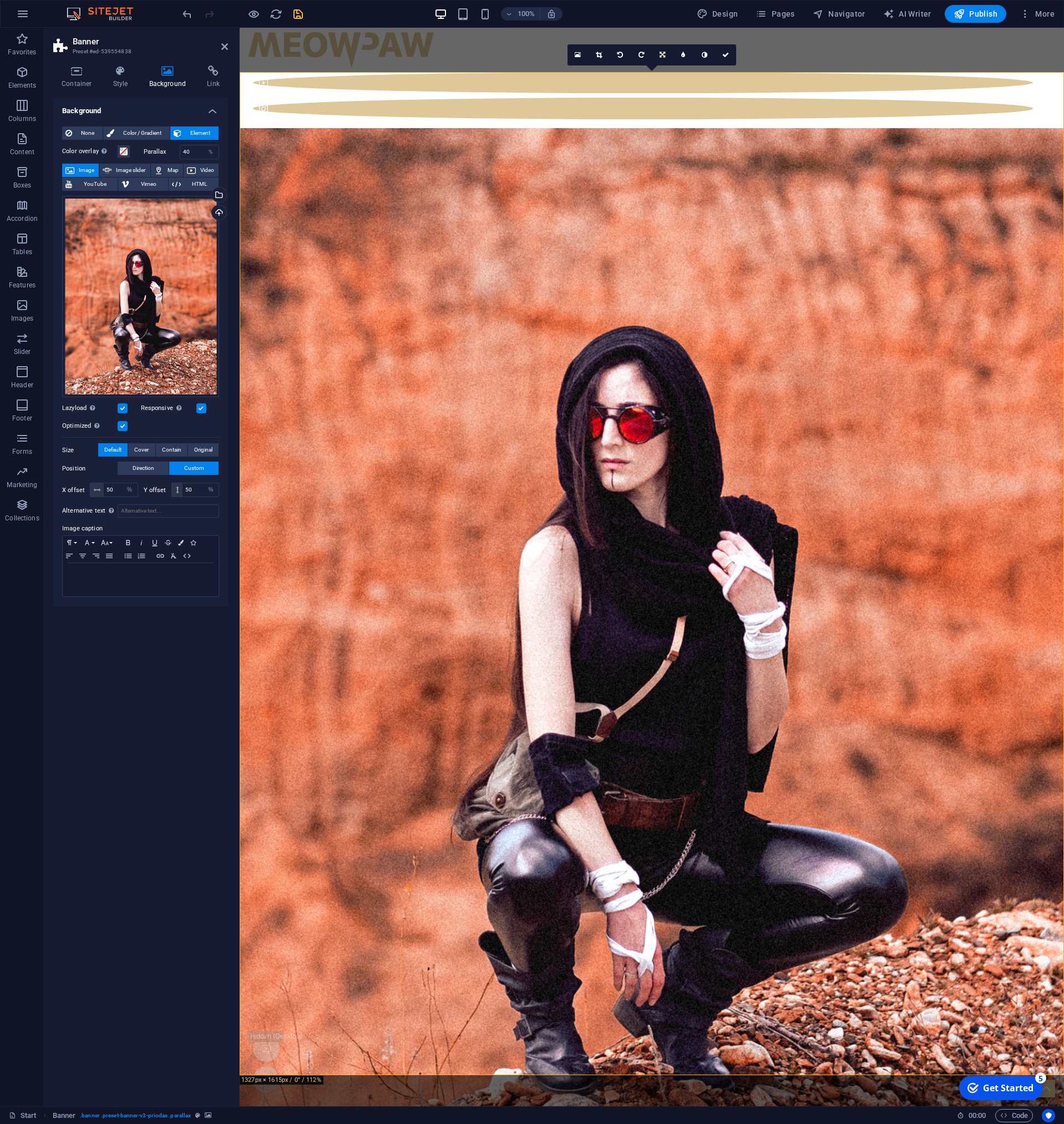
click at [301, 14] on icon "save" at bounding box center [298, 14] width 13 height 13
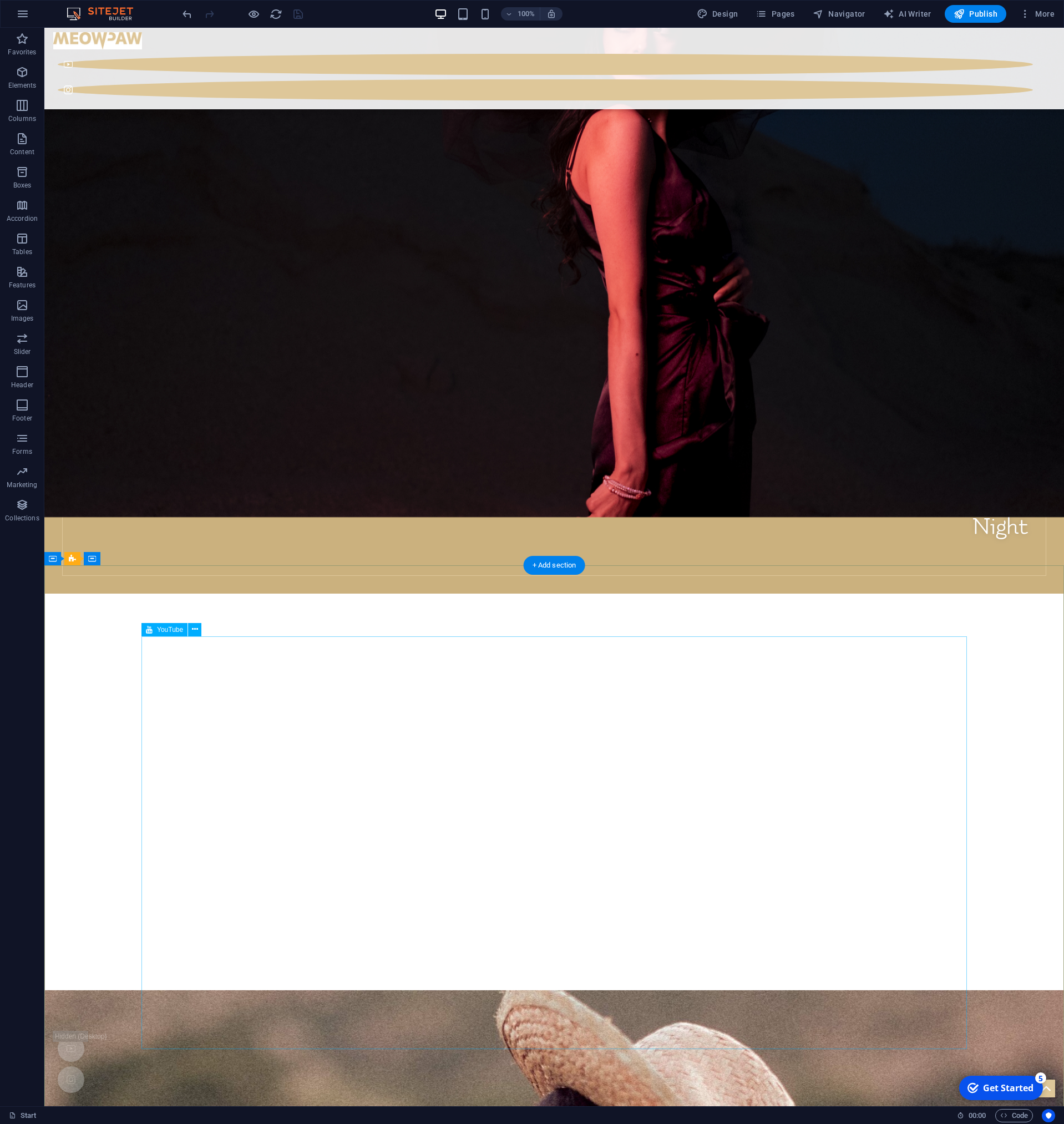
scroll to position [5081, 0]
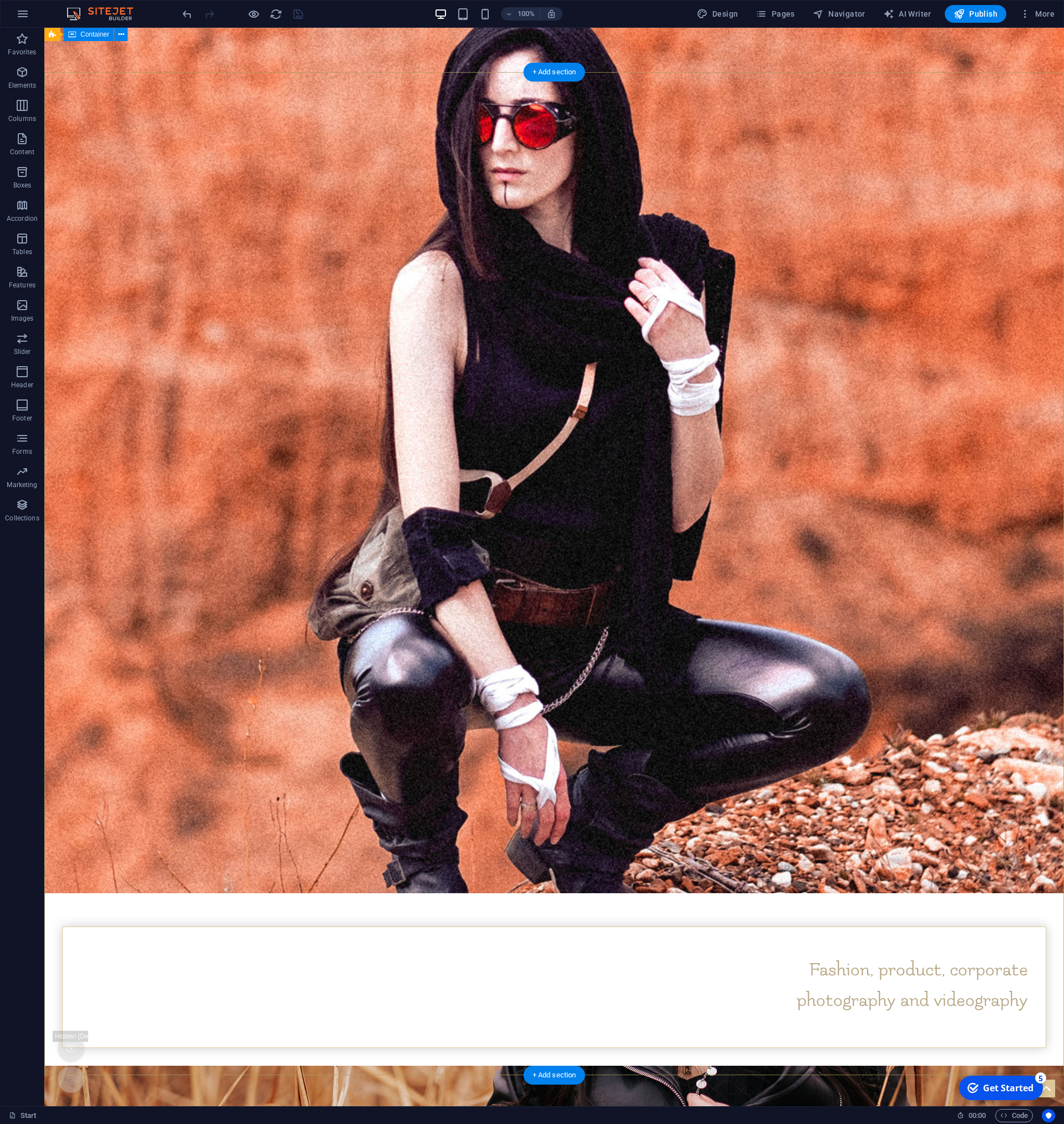
scroll to position [0, 0]
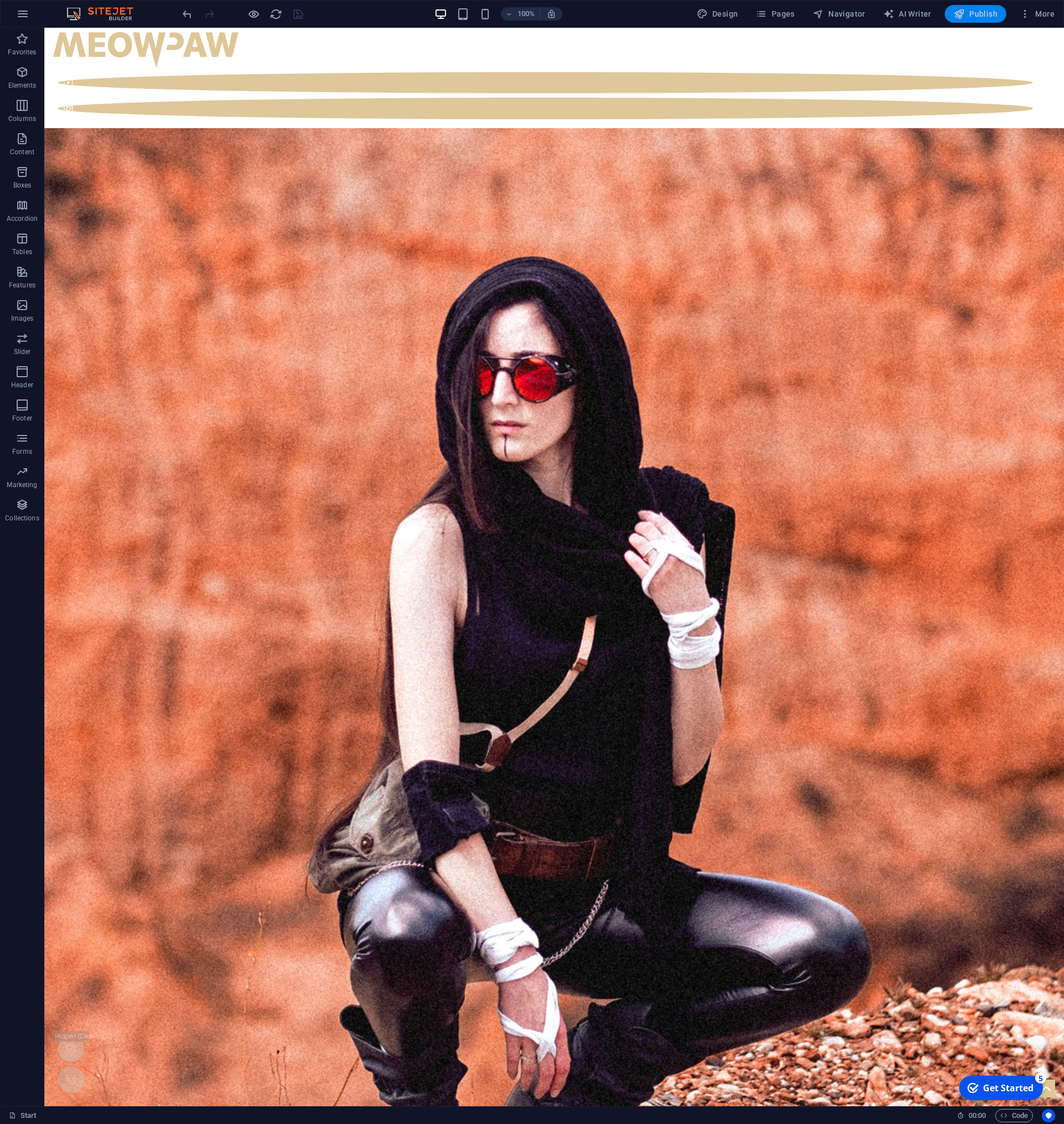
click at [987, 14] on span "Publish" at bounding box center [975, 14] width 44 height 11
